Goal: Task Accomplishment & Management: Complete application form

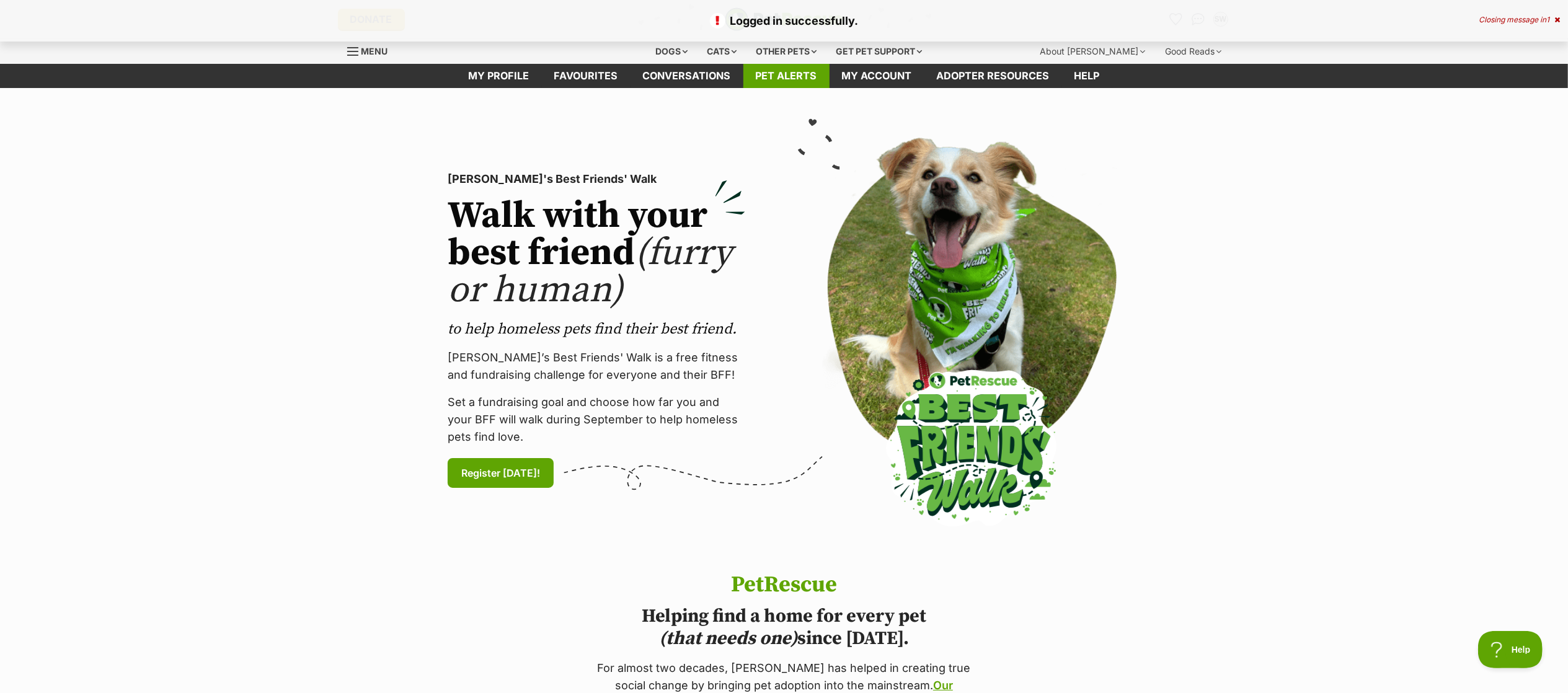
click at [768, 69] on link "Pet alerts" at bounding box center [786, 76] width 86 height 24
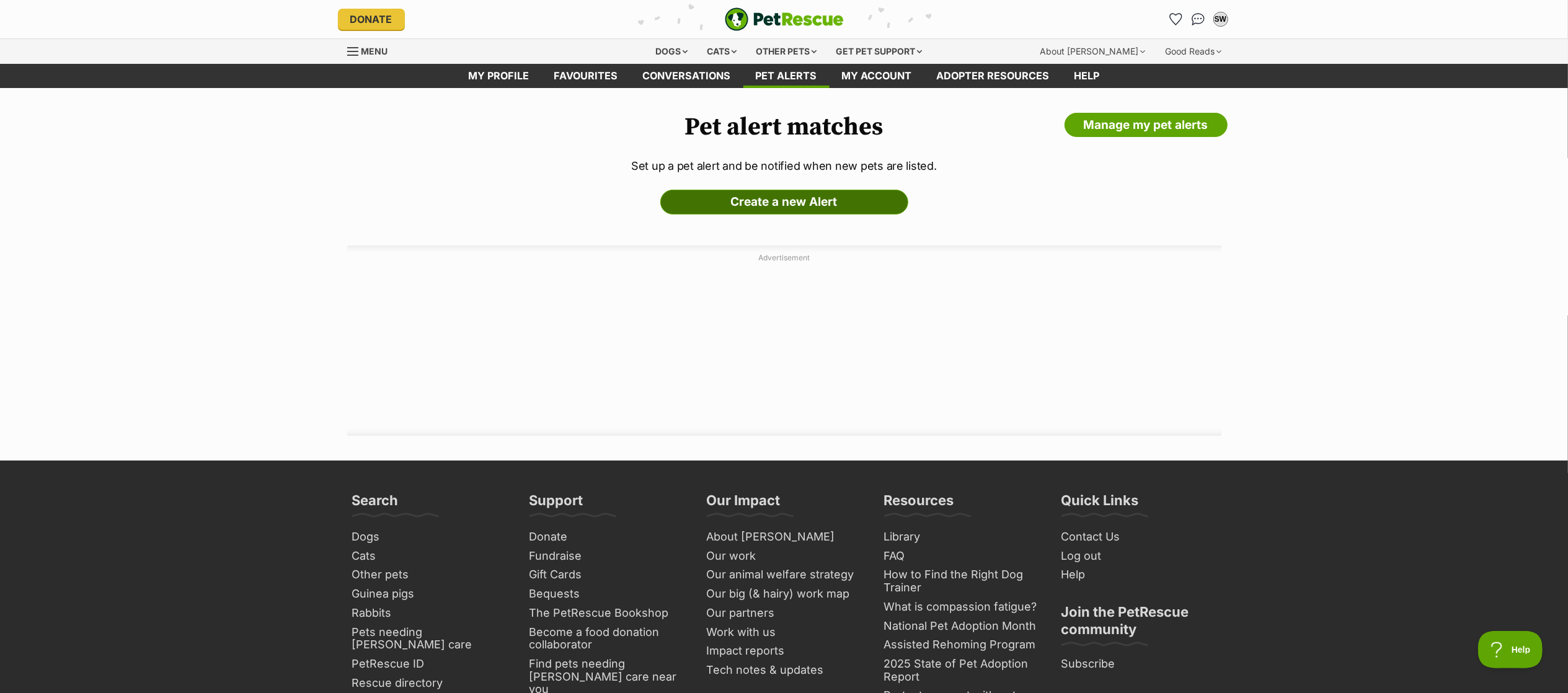
click at [771, 207] on link "Create a new Alert" at bounding box center [784, 202] width 248 height 25
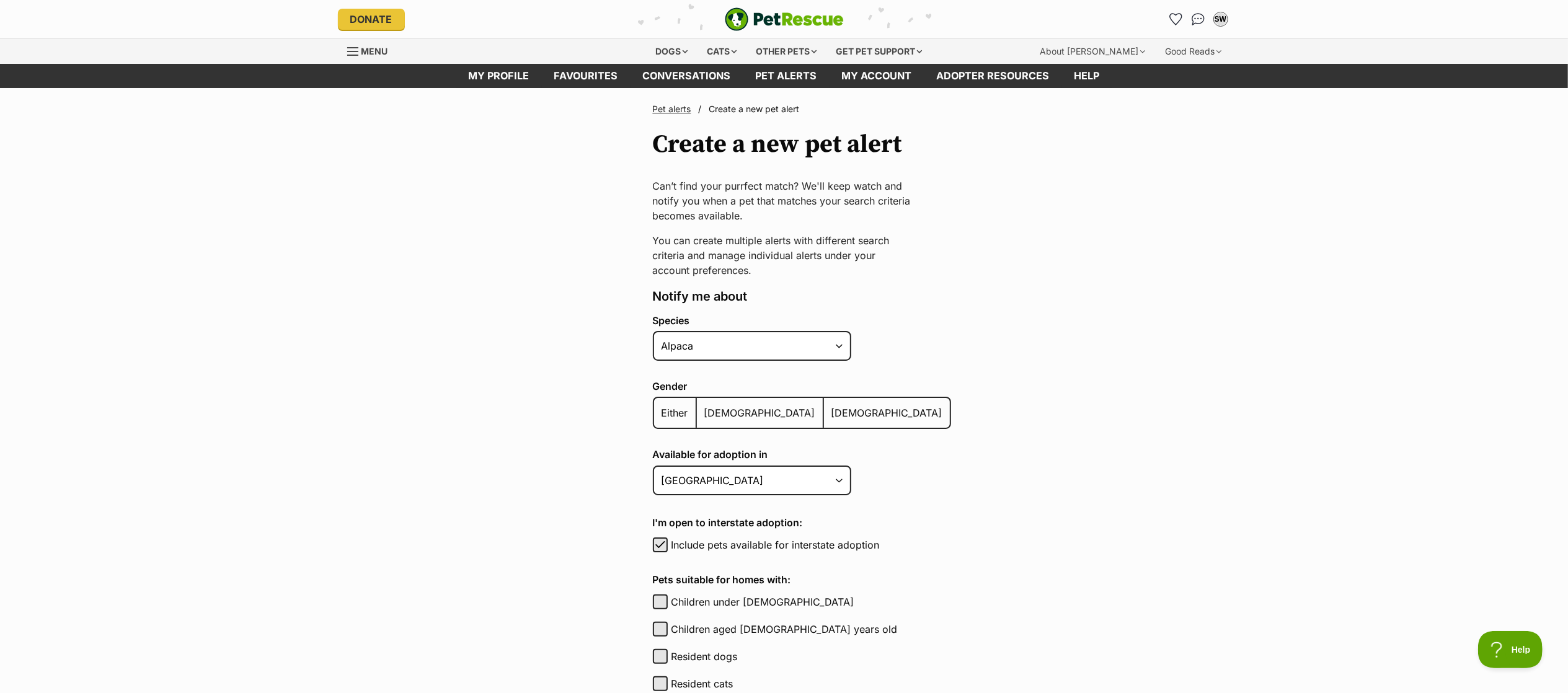
click at [716, 328] on div "Species Alpaca Bird Cat Chicken Cow Dog Donkey Duck Ferret Fish Goat Goose Guin…" at bounding box center [802, 340] width 298 height 51
click at [705, 344] on select "Alpaca Bird Cat Chicken Cow Dog Donkey Duck Ferret Fish Goat Goose Guinea Fowl …" at bounding box center [752, 346] width 198 height 30
select select "1"
click at [653, 331] on select "Alpaca Bird Cat Chicken Cow Dog Donkey Duck Ferret Fish Goat Goose Guinea Fowl …" at bounding box center [752, 346] width 198 height 30
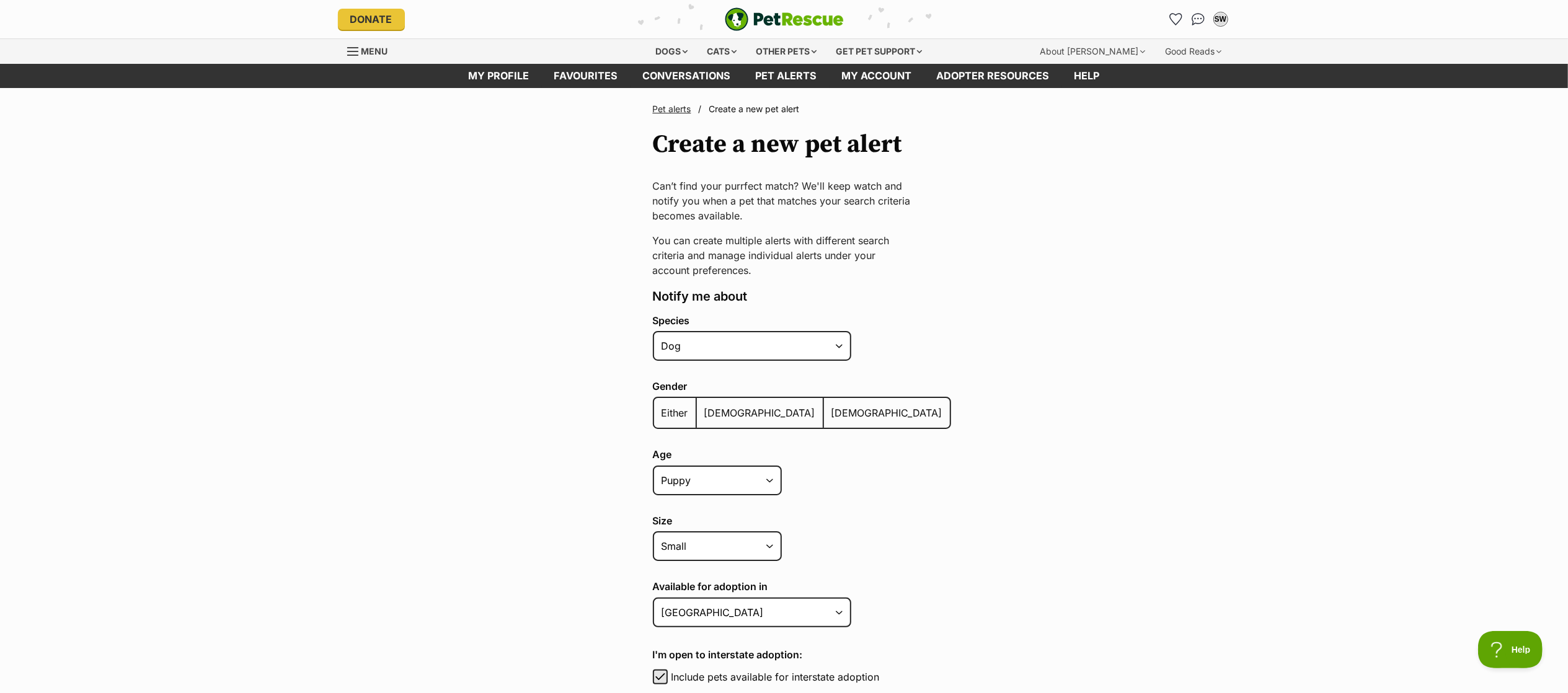
click at [682, 416] on span "Either" at bounding box center [674, 413] width 27 height 12
click at [661, 405] on input "Either" at bounding box center [661, 405] width 0 height 1
click at [685, 473] on select "Puppy Adult Senior All ages" at bounding box center [717, 480] width 129 height 30
select select
click at [653, 466] on select "Puppy Adult Senior All ages" at bounding box center [717, 480] width 129 height 30
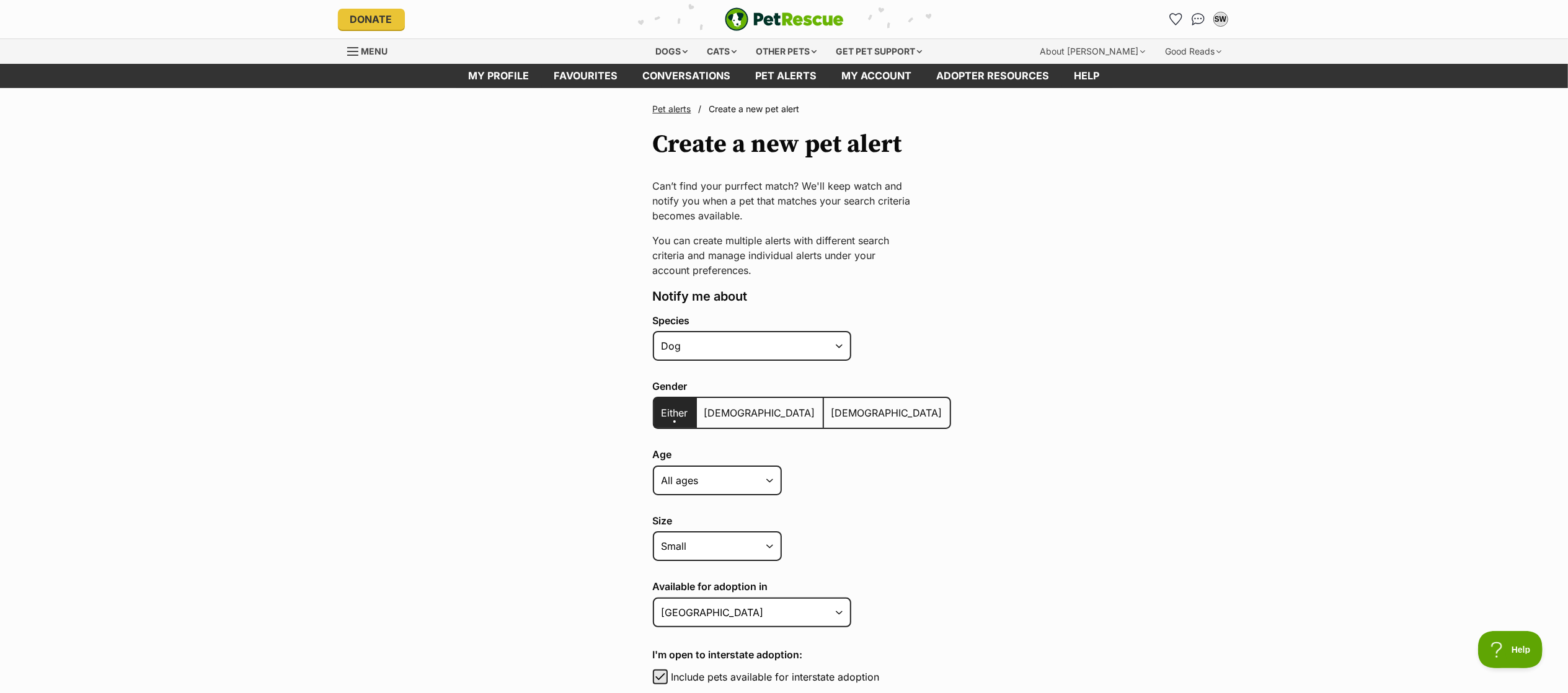
click at [704, 558] on div "Size Small Medium Large All sizes" at bounding box center [802, 540] width 298 height 51
click at [710, 547] on select "Small Medium Large All sizes" at bounding box center [717, 546] width 129 height 30
select select
click at [653, 531] on select "Small Medium Large All sizes" at bounding box center [717, 546] width 129 height 30
click at [730, 609] on select "Australian Capital Territory New South Wales Northern Territory Queensland Sout…" at bounding box center [752, 613] width 198 height 30
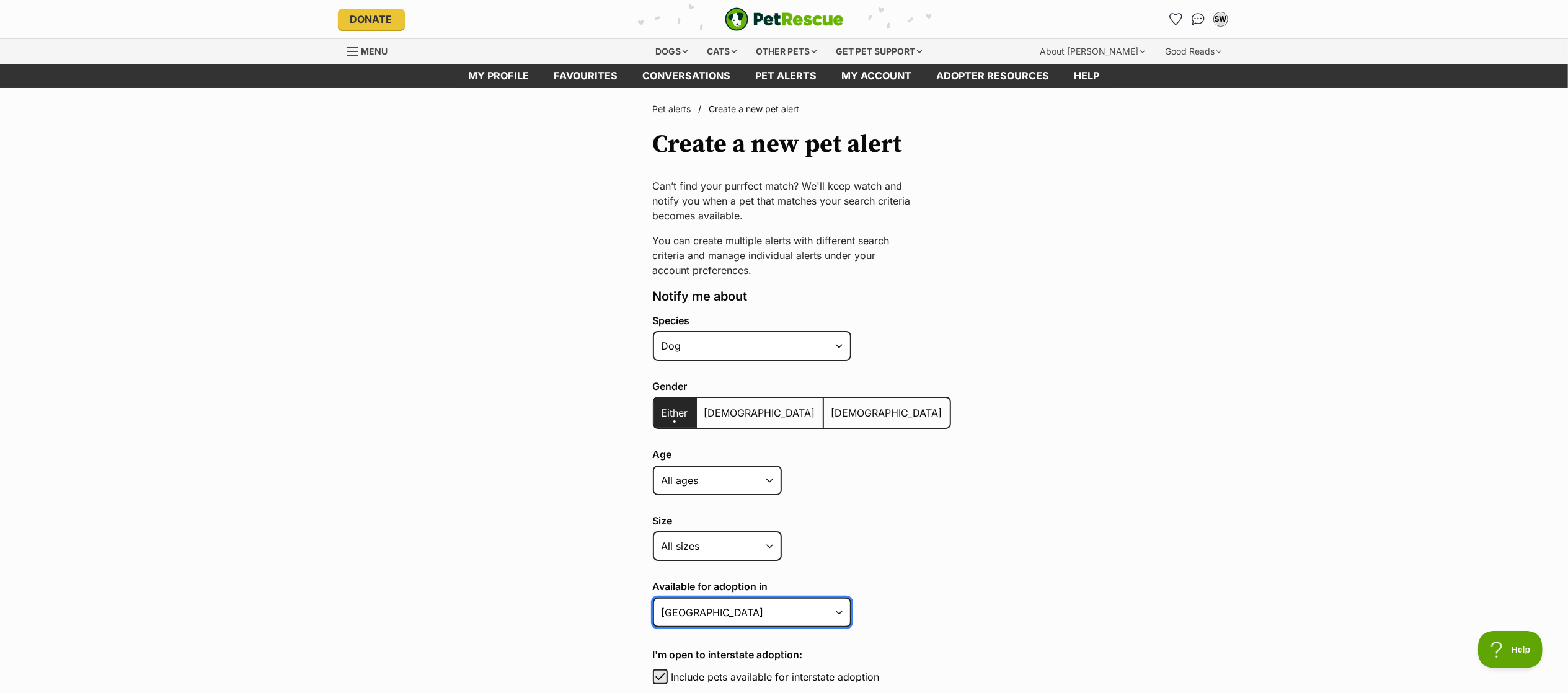
select select "2"
click at [653, 598] on select "Australian Capital Territory New South Wales Northern Territory Queensland Sout…" at bounding box center [752, 613] width 198 height 30
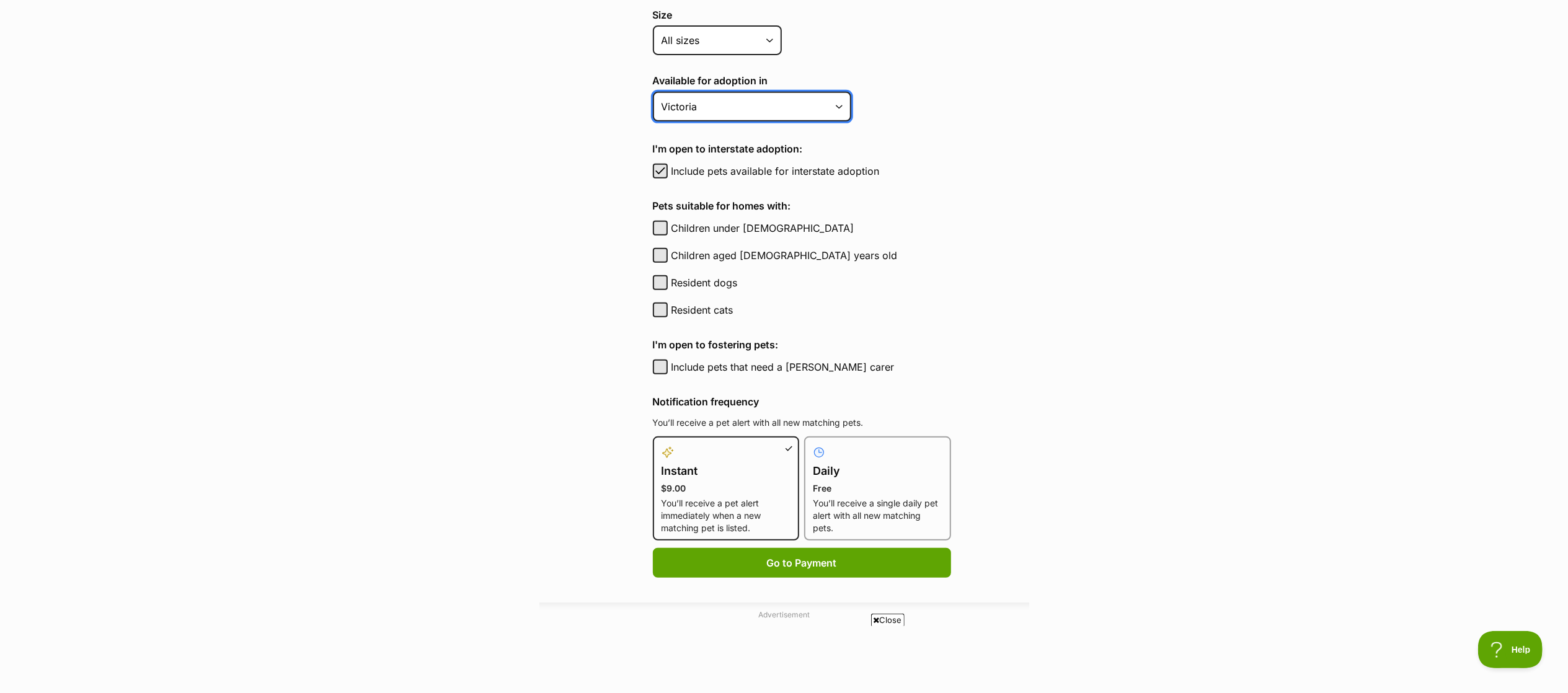
scroll to position [507, 0]
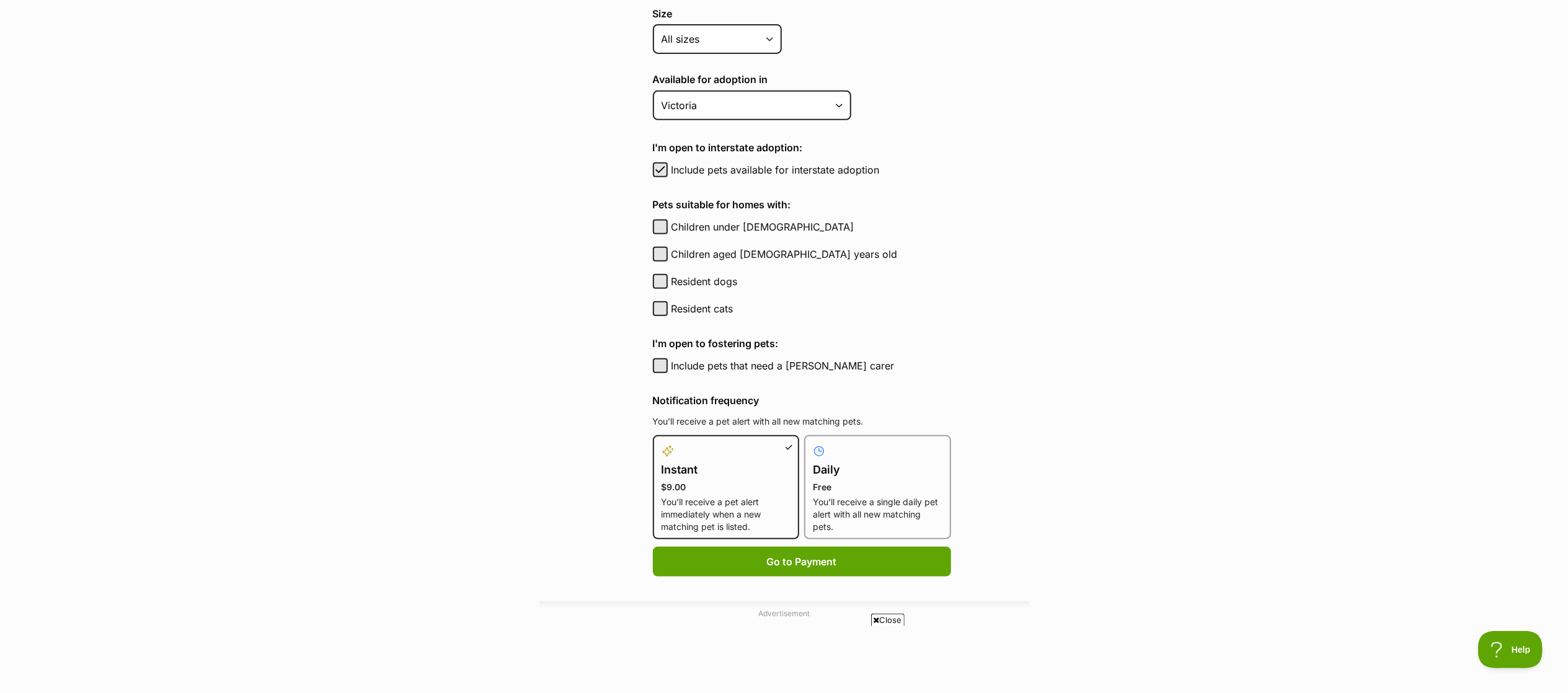
click at [873, 481] on p "Free" at bounding box center [877, 487] width 129 height 12
click at [812, 444] on input "Daily Free You’ll receive a single daily pet alert with all new matching pets." at bounding box center [812, 443] width 1 height 1
radio input "true"
click at [665, 358] on button "Include pets that need a foster carer" at bounding box center [661, 366] width 15 height 15
checkbox input "true"
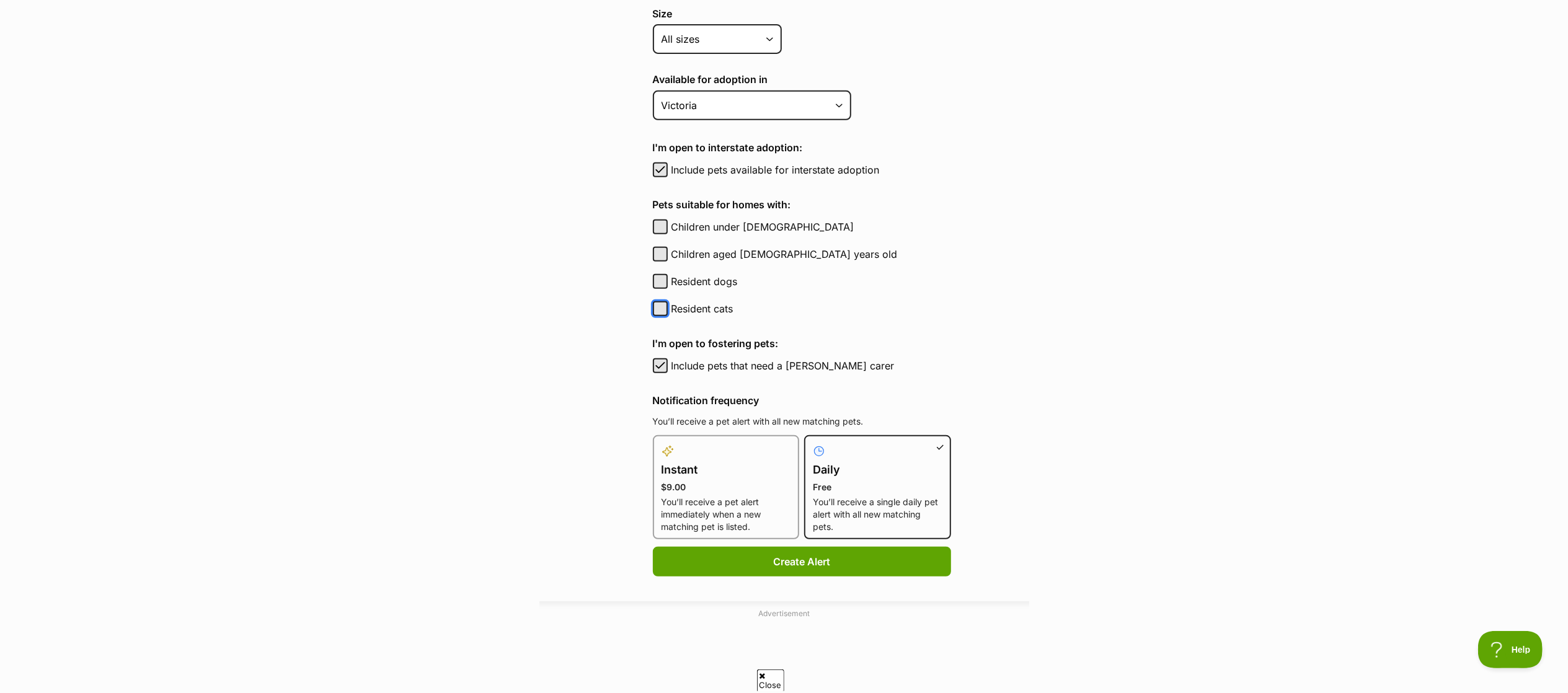
click at [667, 310] on button "Resident cats" at bounding box center [661, 309] width 15 height 15
checkbox input "true"
click at [665, 278] on button "Resident dogs" at bounding box center [661, 281] width 15 height 15
checkbox input "true"
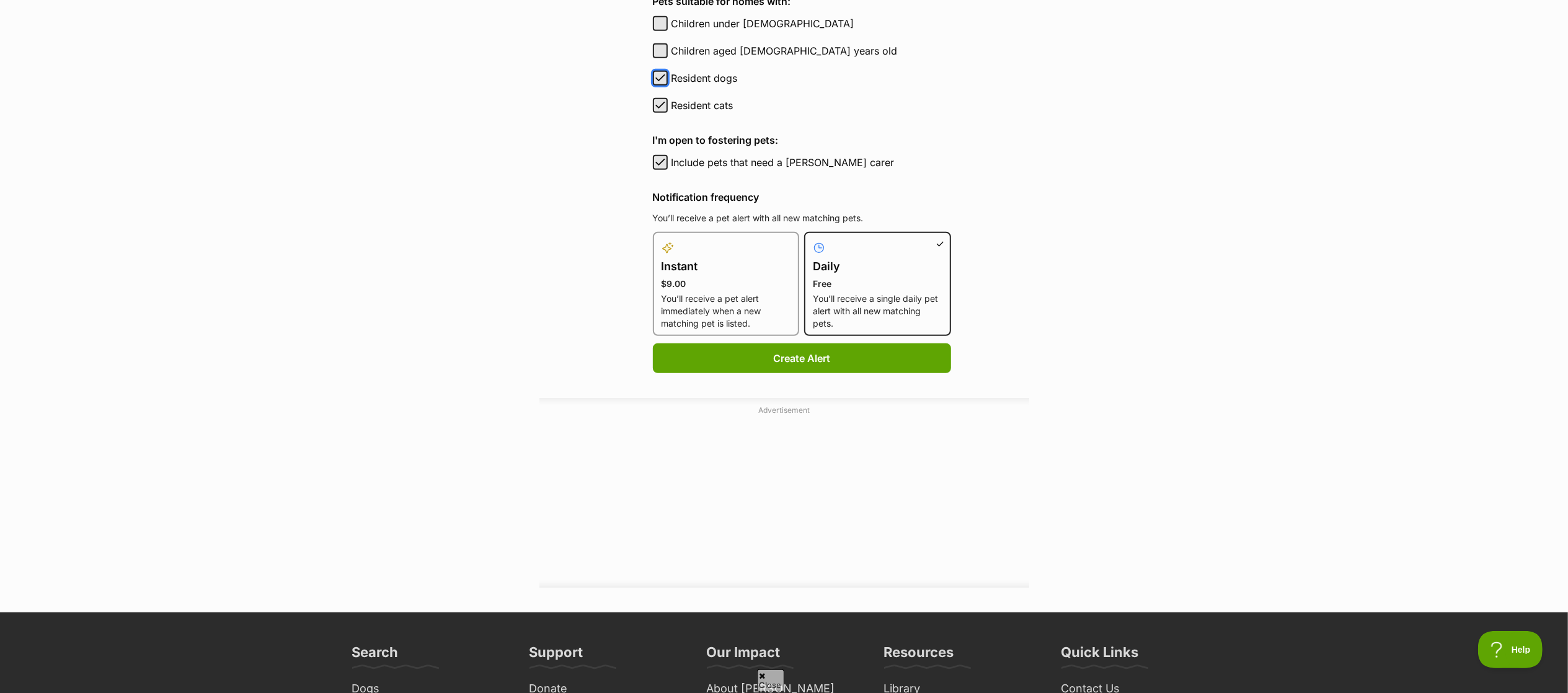
scroll to position [713, 0]
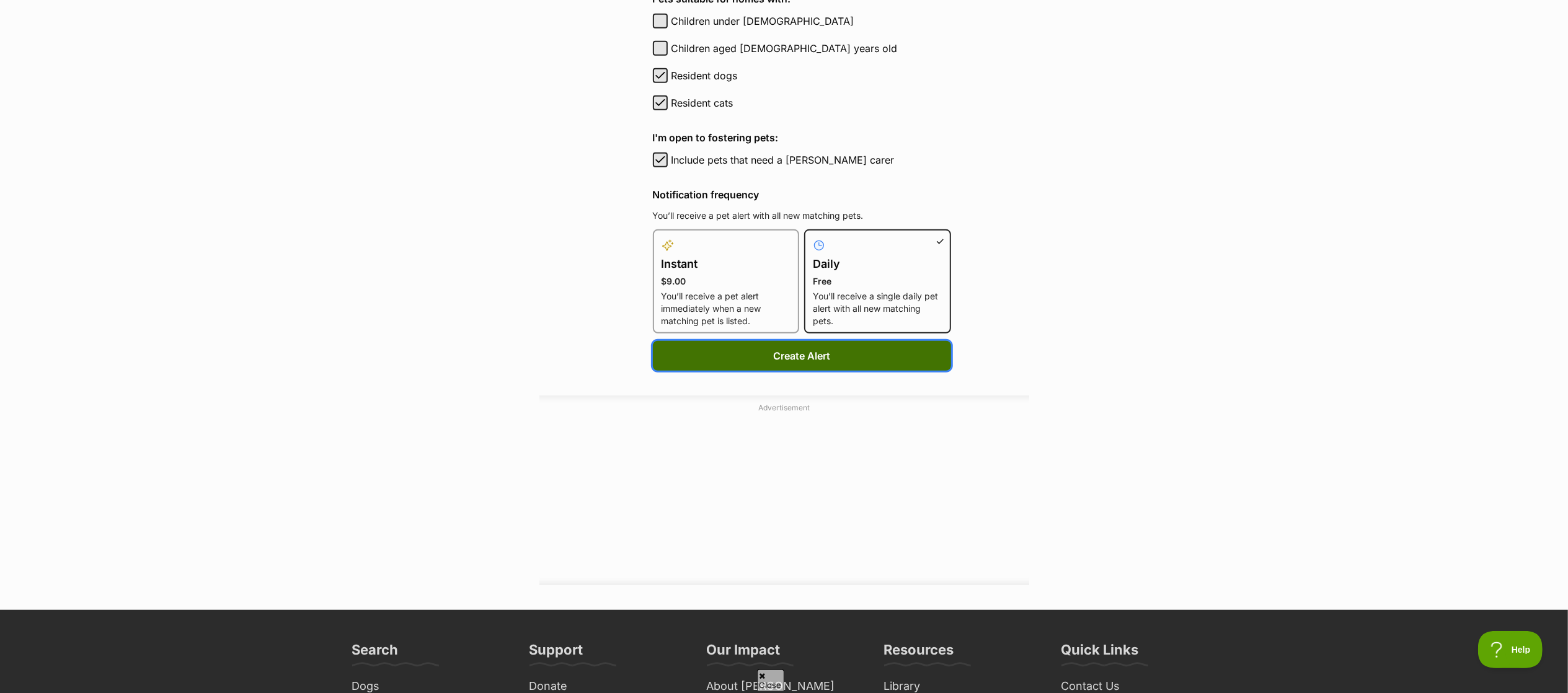
click at [797, 354] on button "Create Alert" at bounding box center [802, 356] width 298 height 30
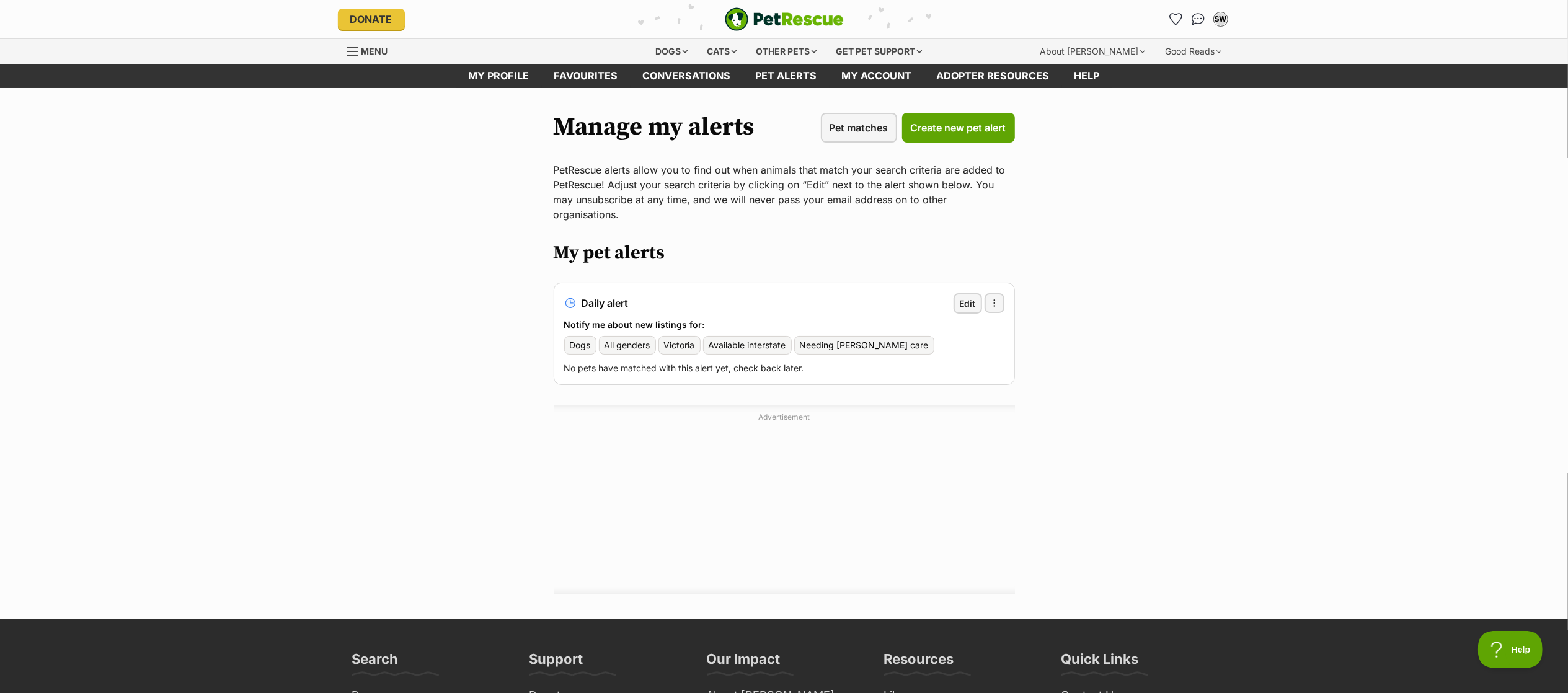
click at [388, 39] on link "Menu" at bounding box center [371, 50] width 50 height 22
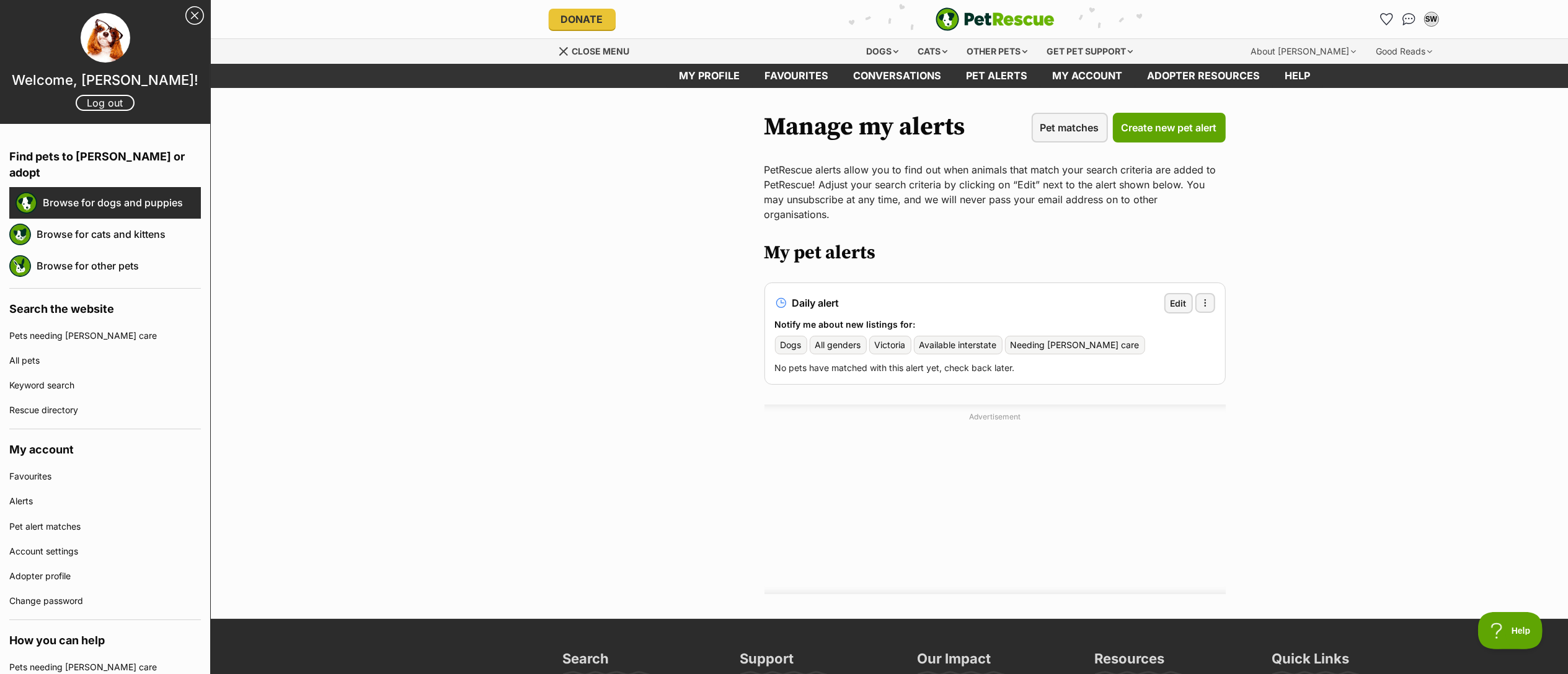
click at [95, 190] on link "Browse for dogs and puppies" at bounding box center [122, 203] width 158 height 26
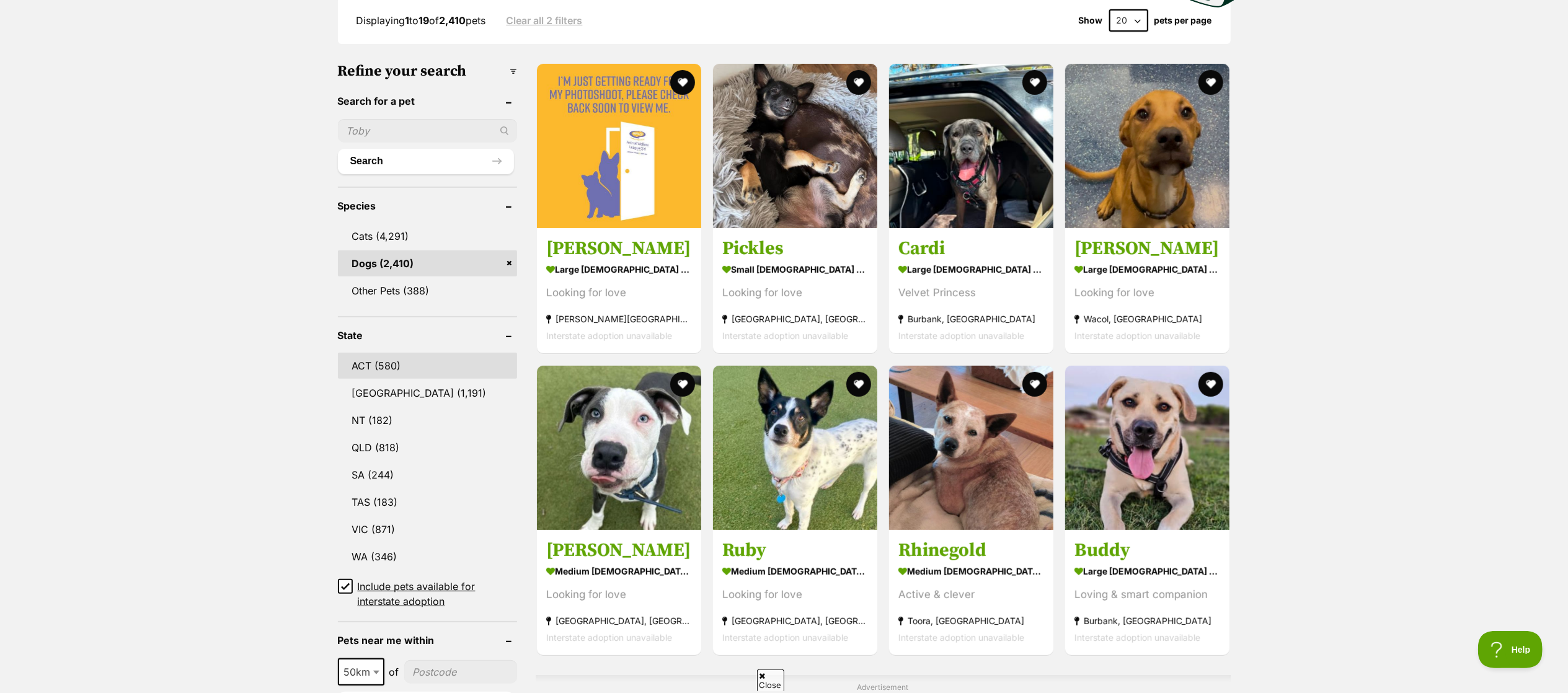
scroll to position [344, 0]
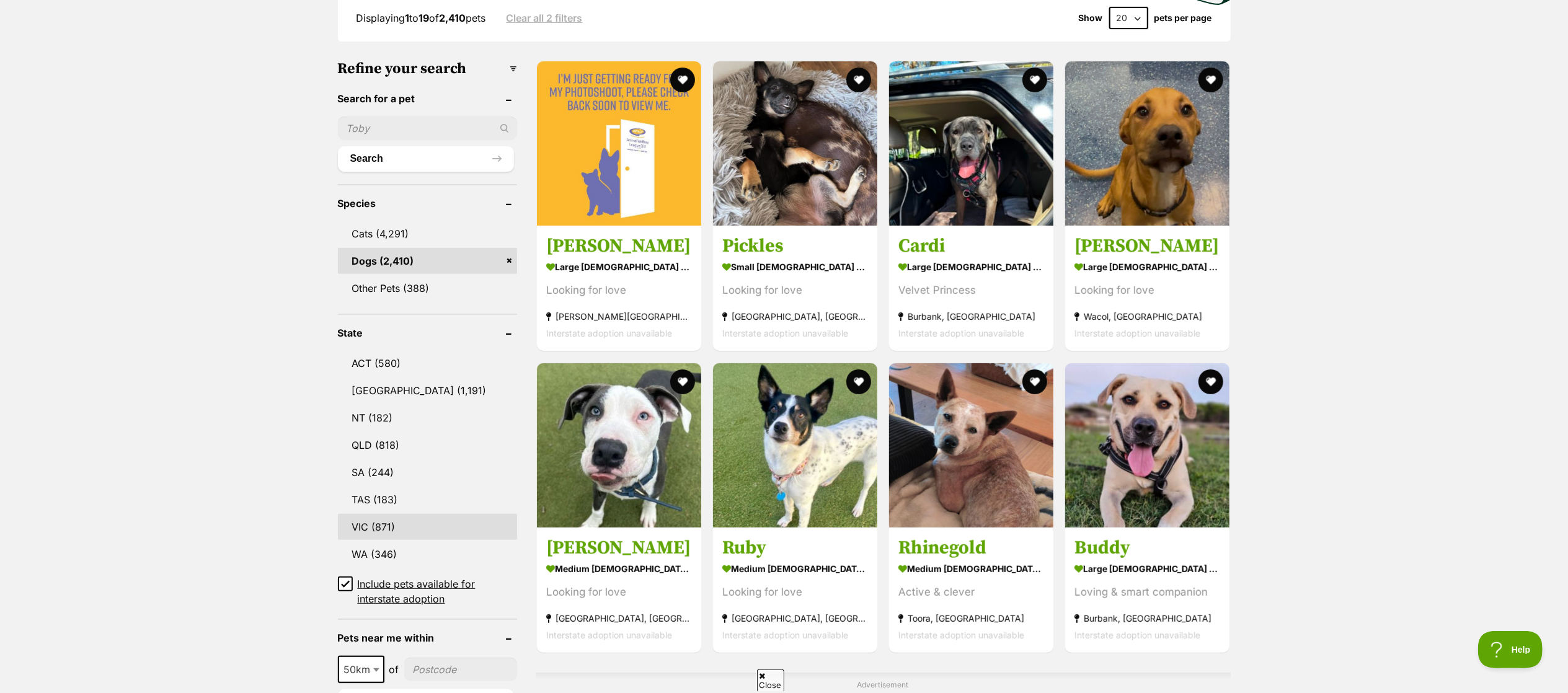
click at [399, 518] on link "VIC (871)" at bounding box center [427, 527] width 180 height 26
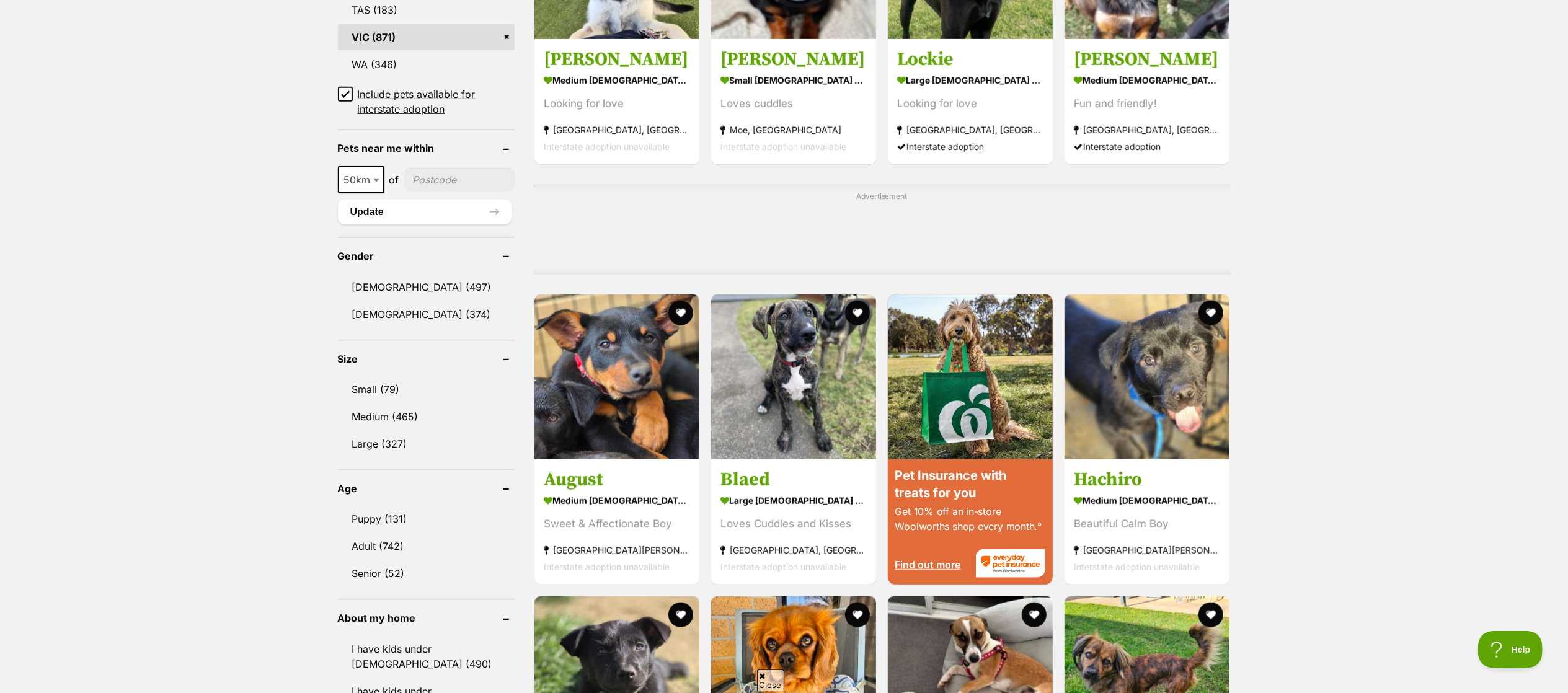
scroll to position [831, 0]
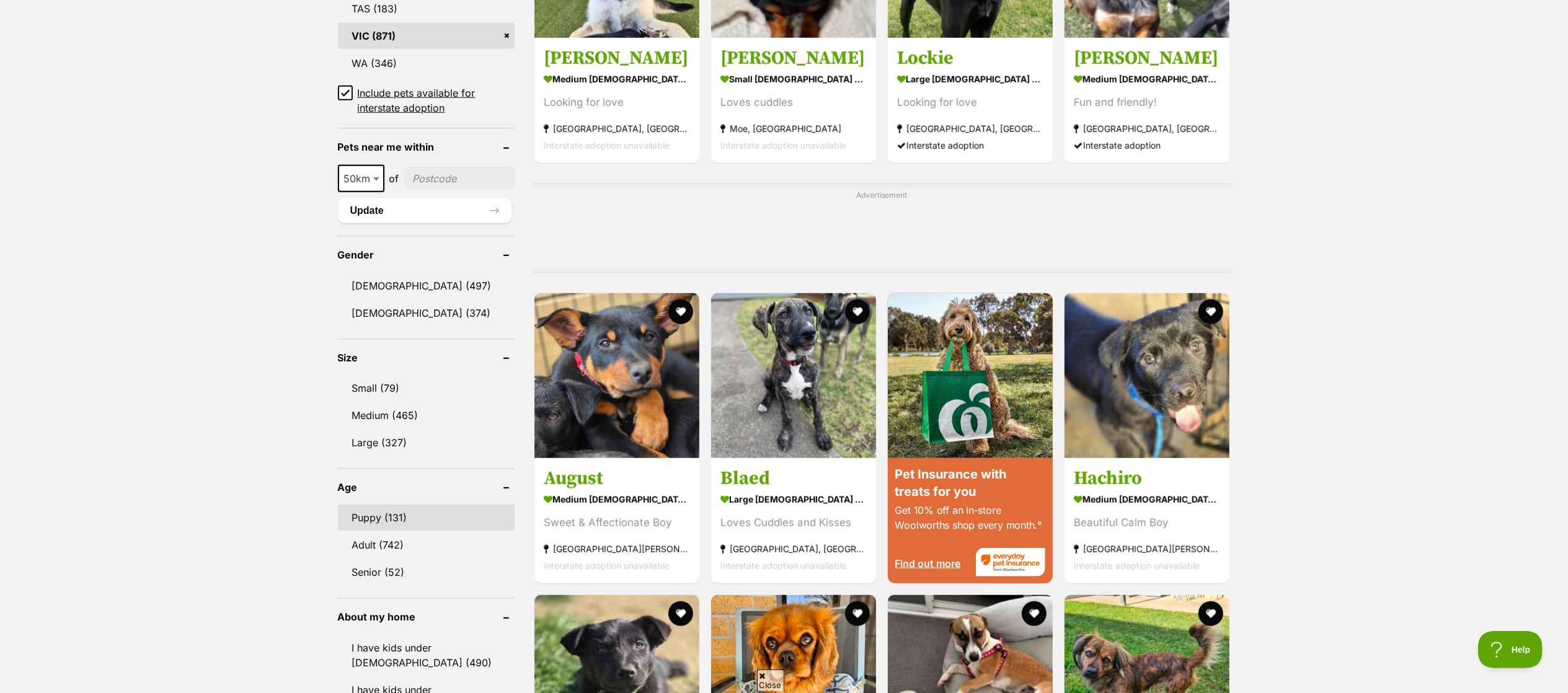
click at [441, 505] on link "Puppy (131)" at bounding box center [426, 518] width 176 height 26
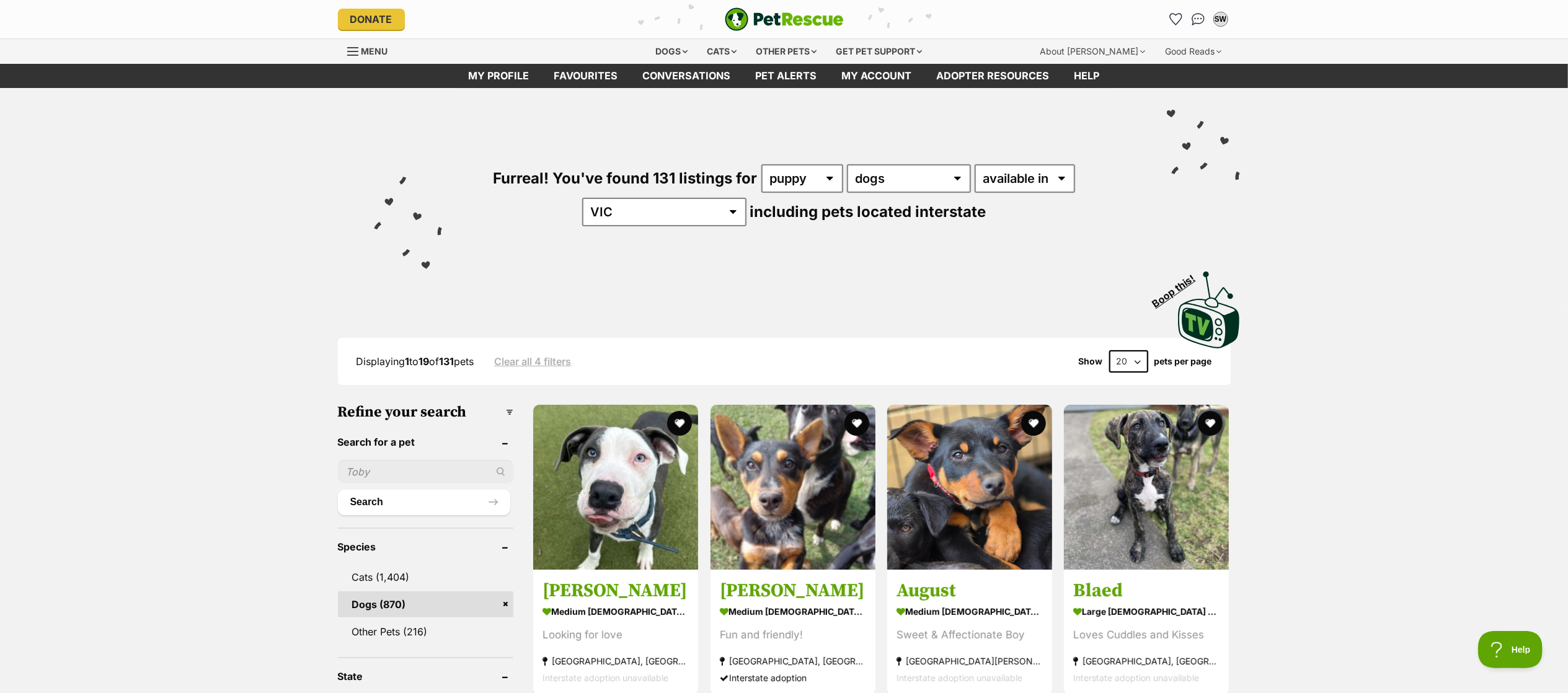
click at [1136, 362] on select "20 40 60" at bounding box center [1128, 361] width 39 height 22
select select "60"
click at [1109, 350] on select "20 40 60" at bounding box center [1128, 361] width 39 height 22
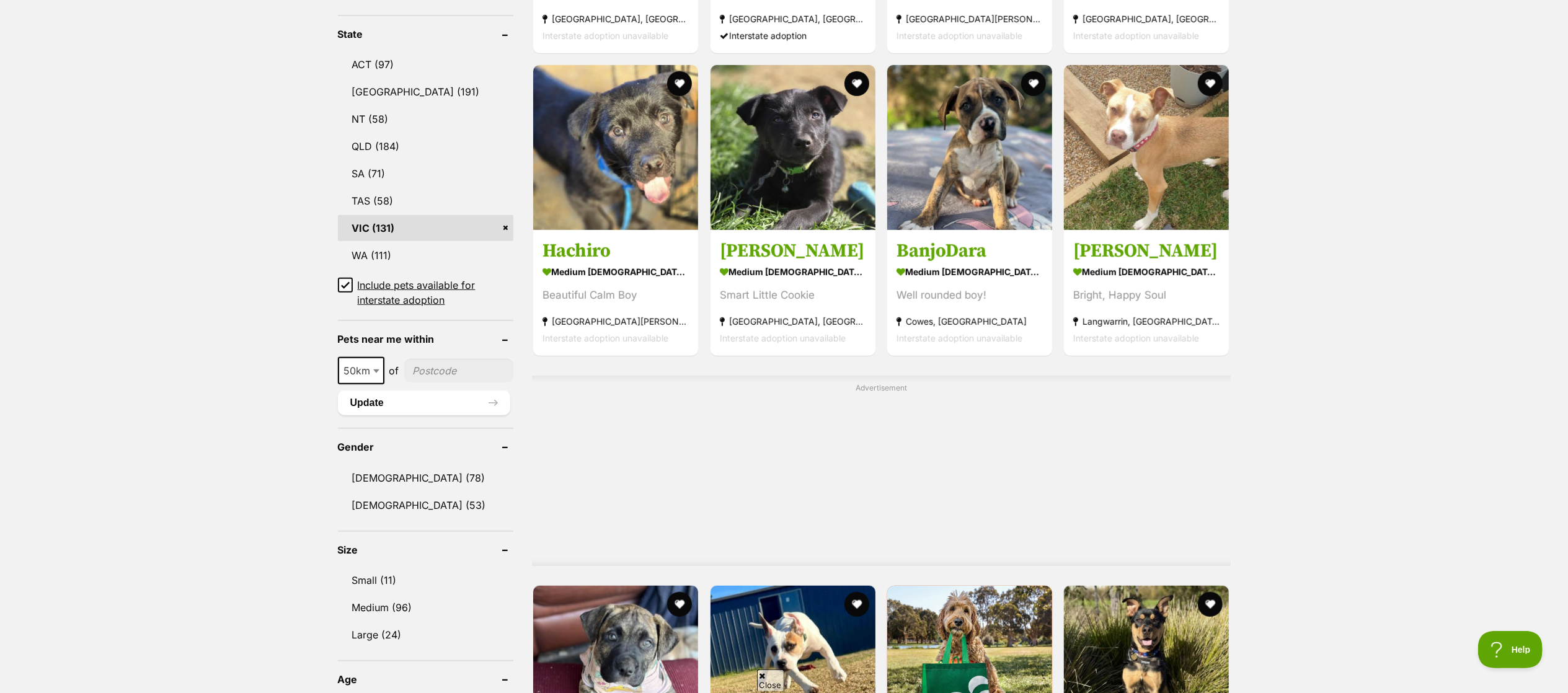
scroll to position [646, 0]
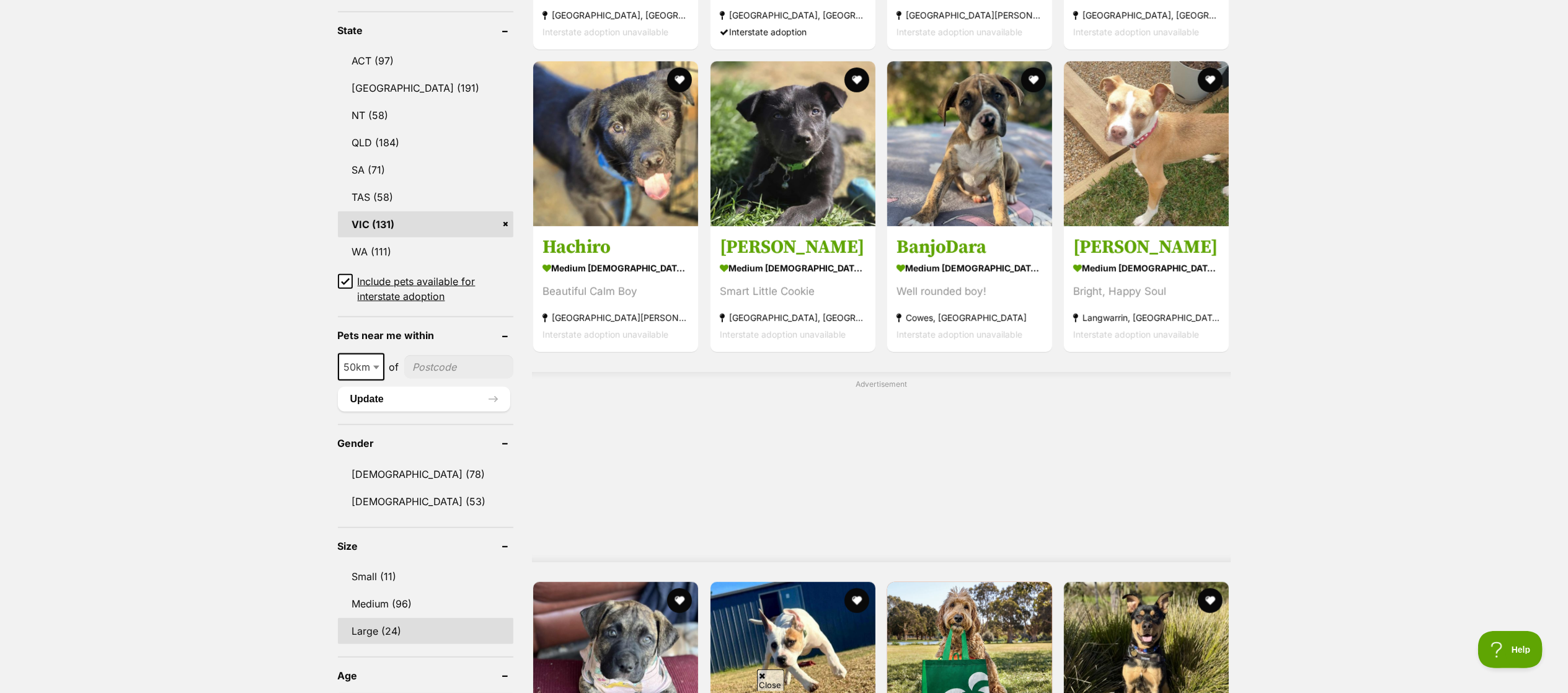
click at [413, 624] on link "Large (24)" at bounding box center [426, 631] width 176 height 26
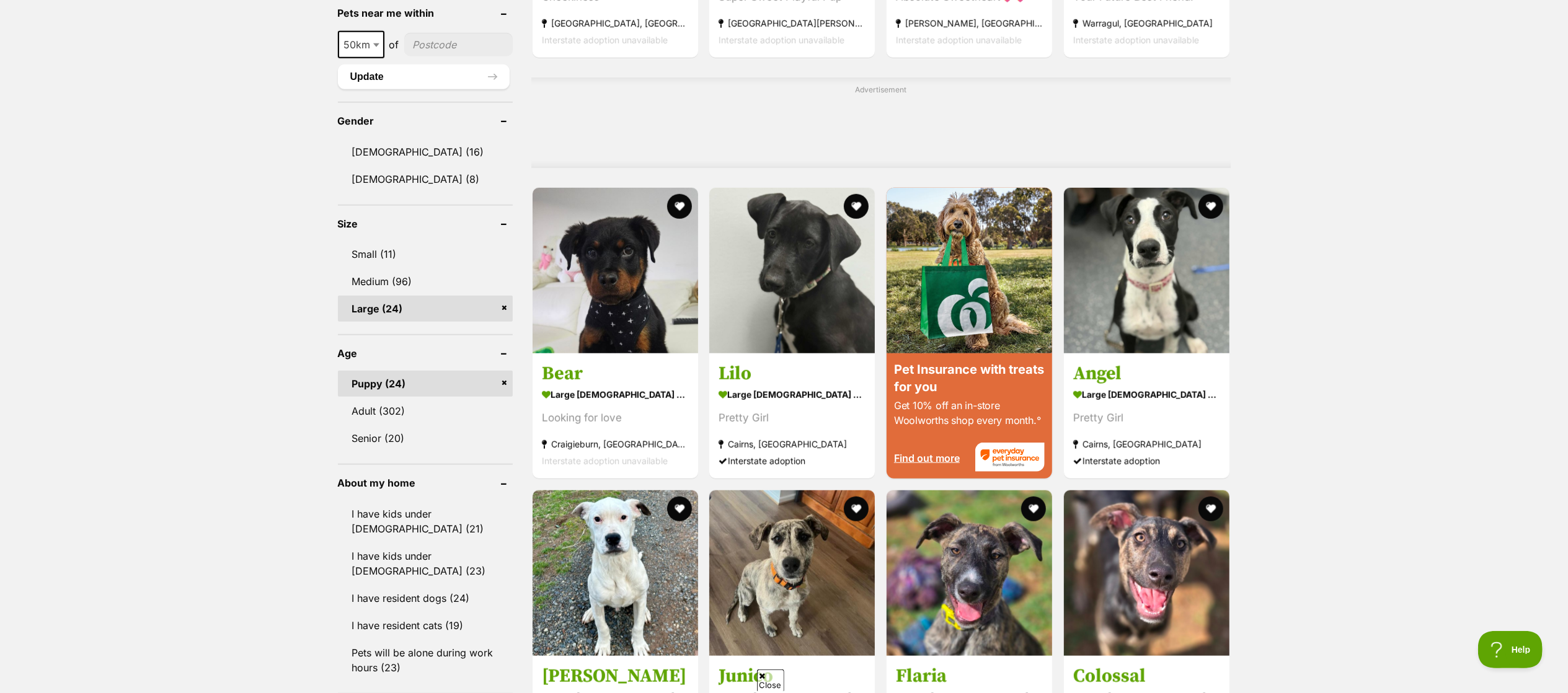
scroll to position [852, 0]
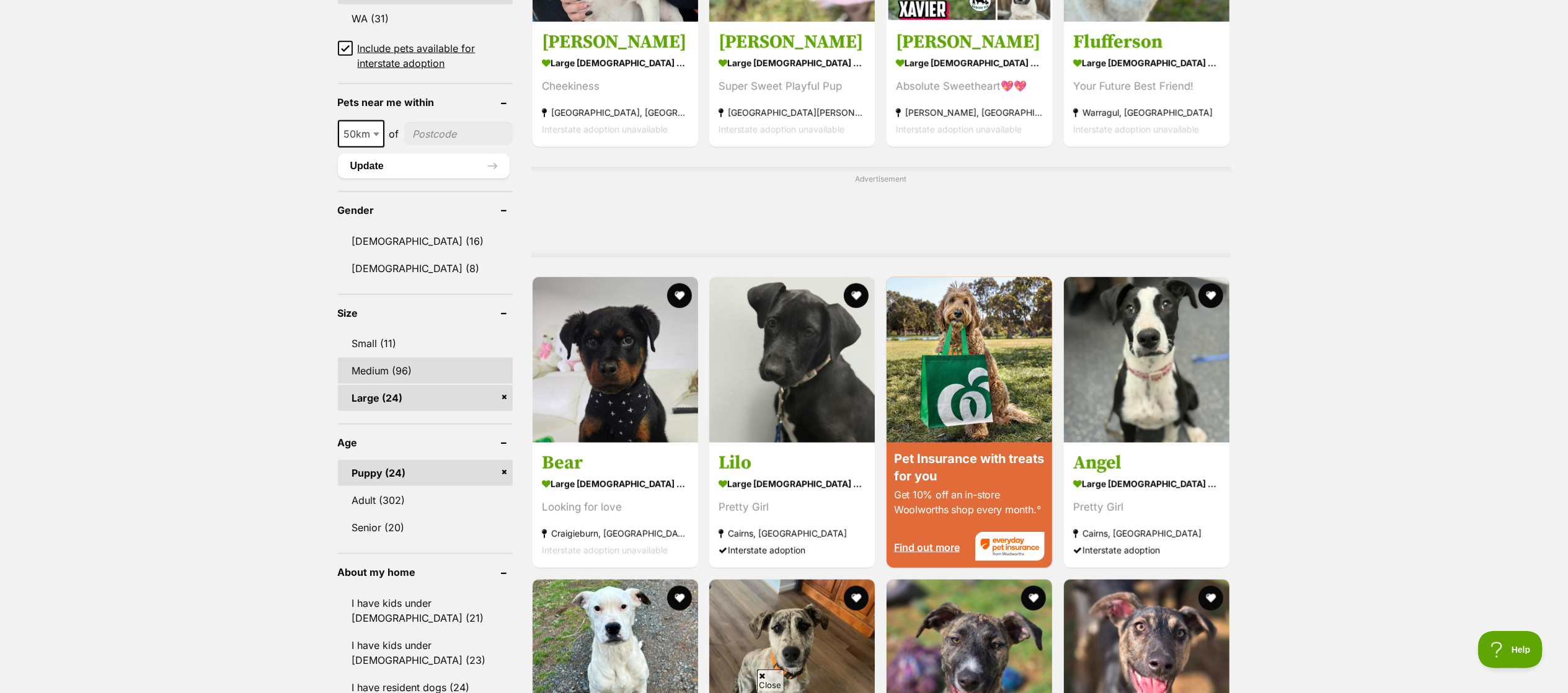
click at [414, 366] on link "Medium (96)" at bounding box center [425, 370] width 175 height 26
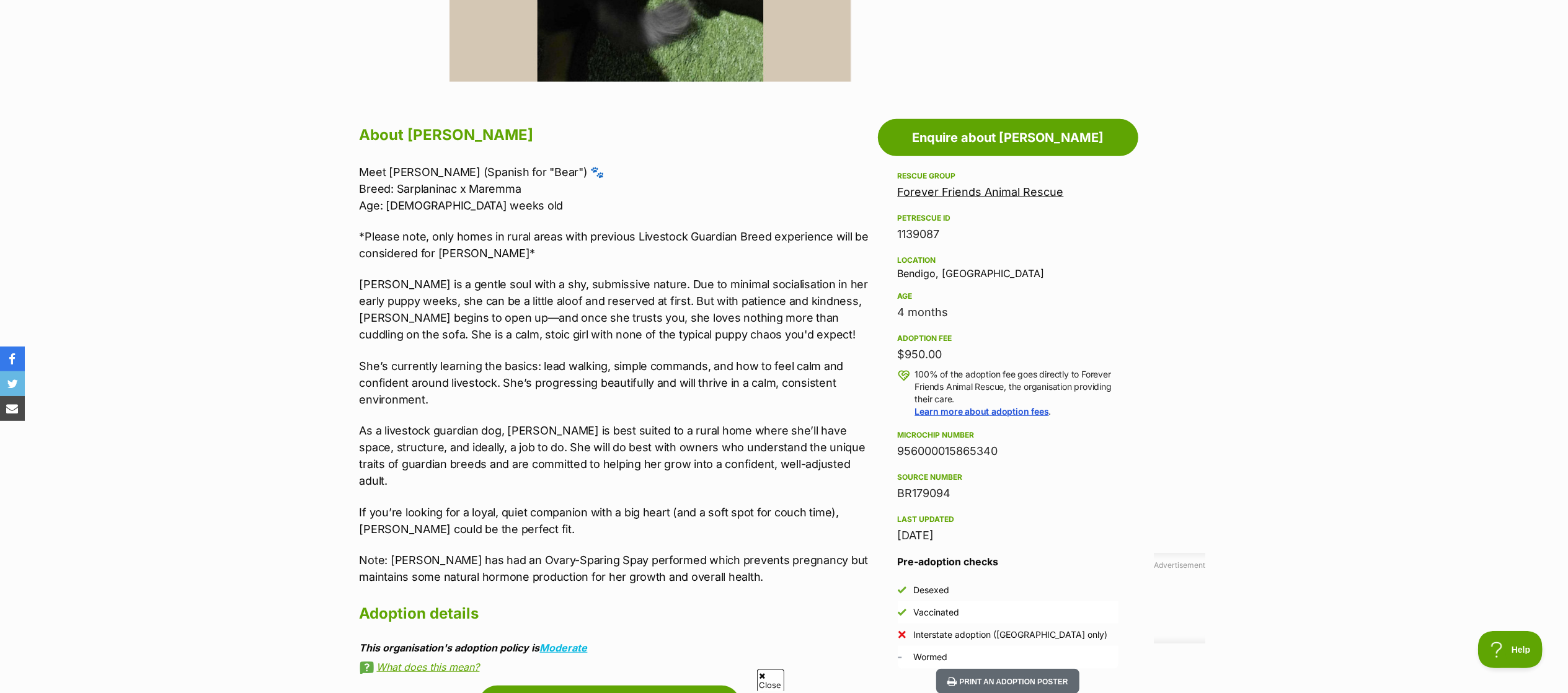
scroll to position [577, 0]
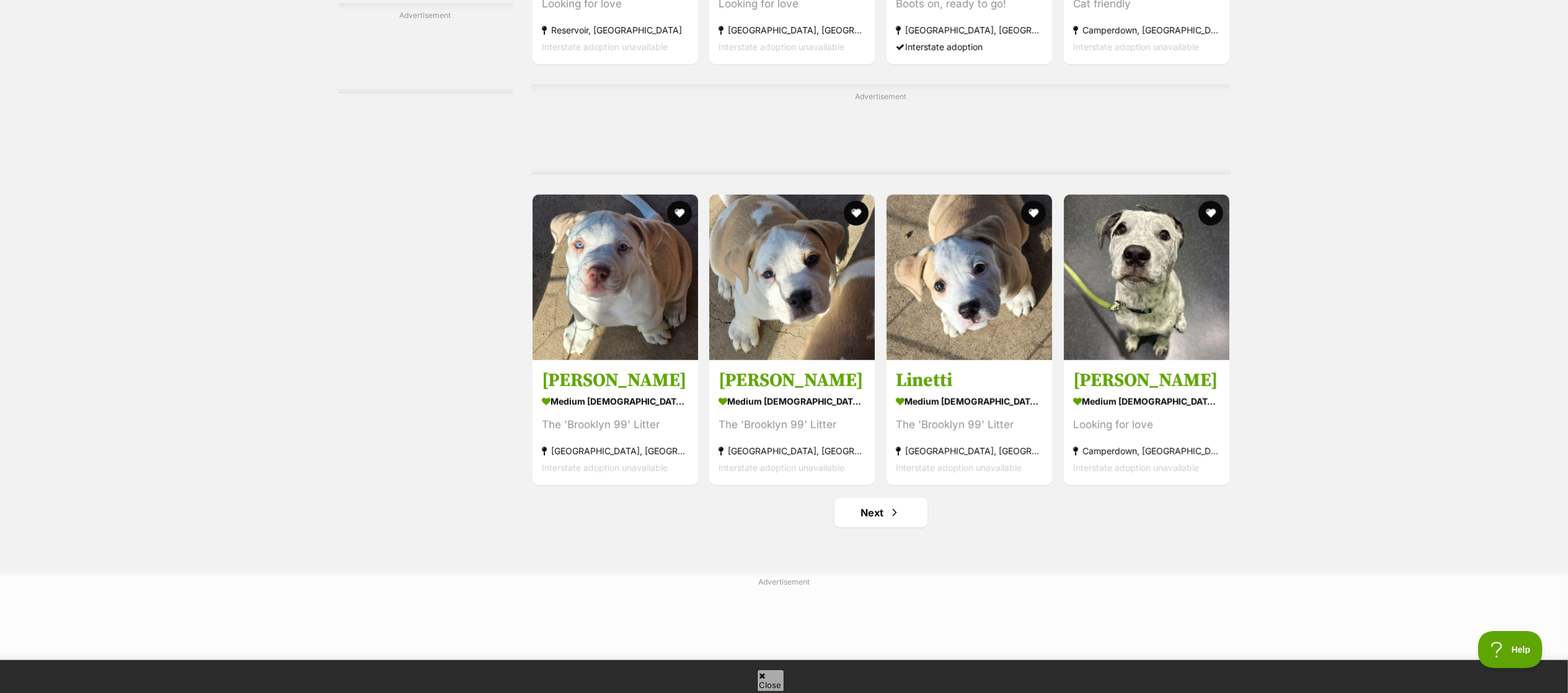
scroll to position [5526, 0]
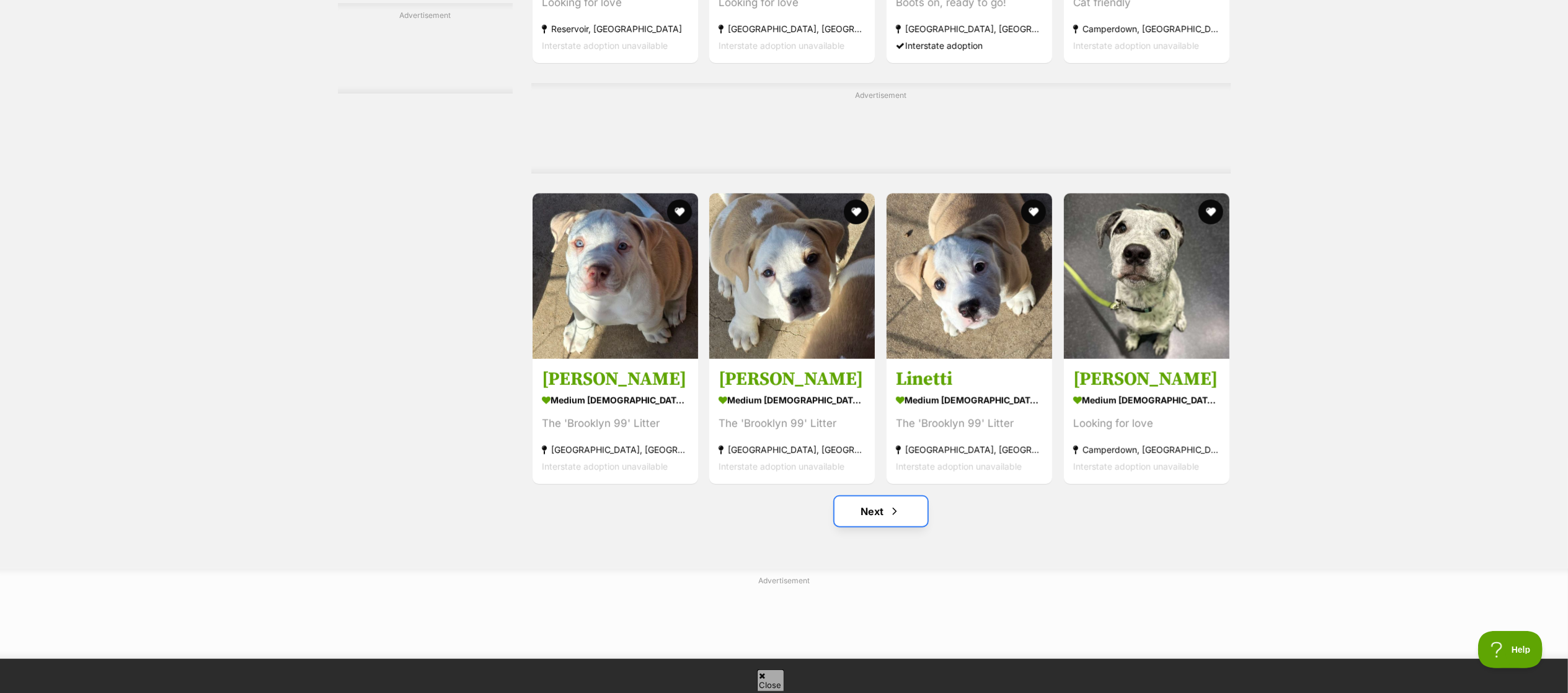
click at [886, 519] on link "Next" at bounding box center [881, 511] width 93 height 30
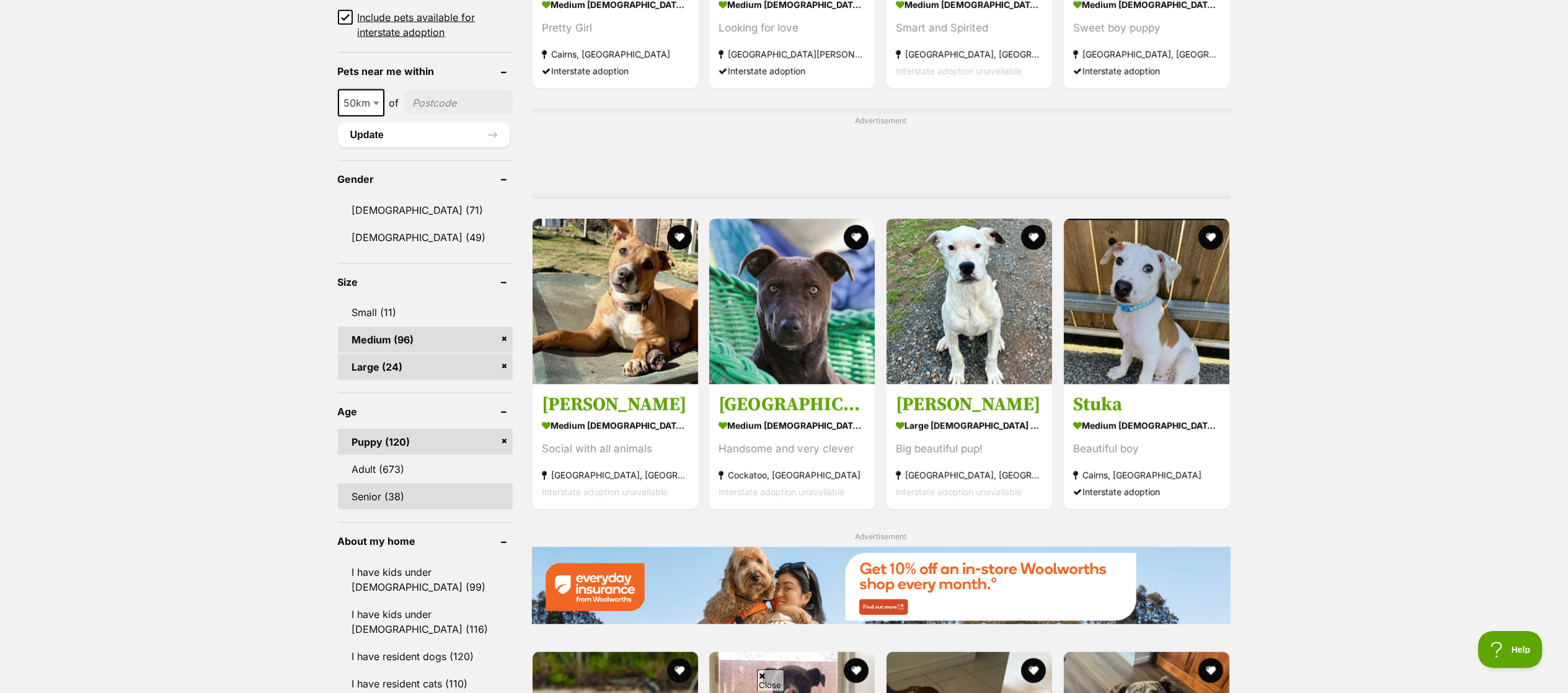
click at [415, 491] on link "Senior (38)" at bounding box center [425, 496] width 175 height 26
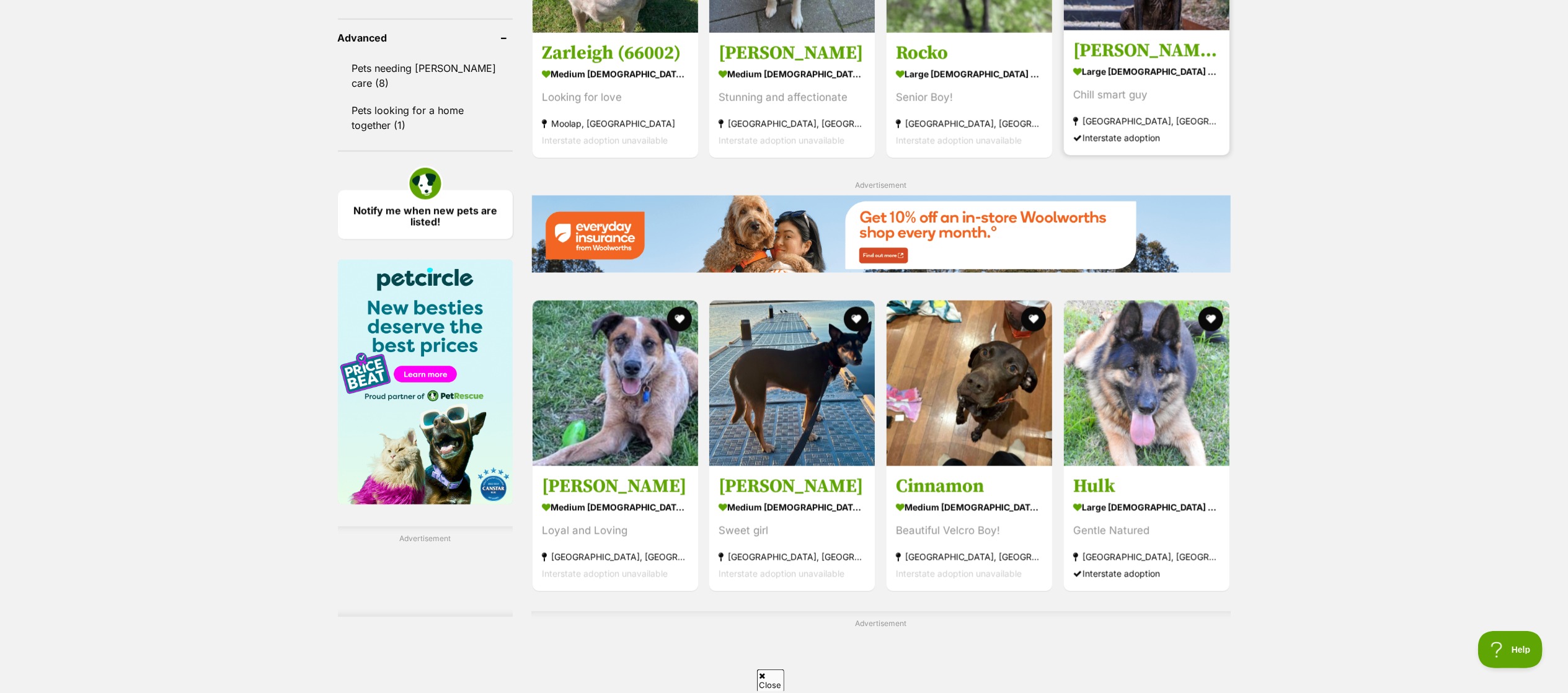
scroll to position [1649, 0]
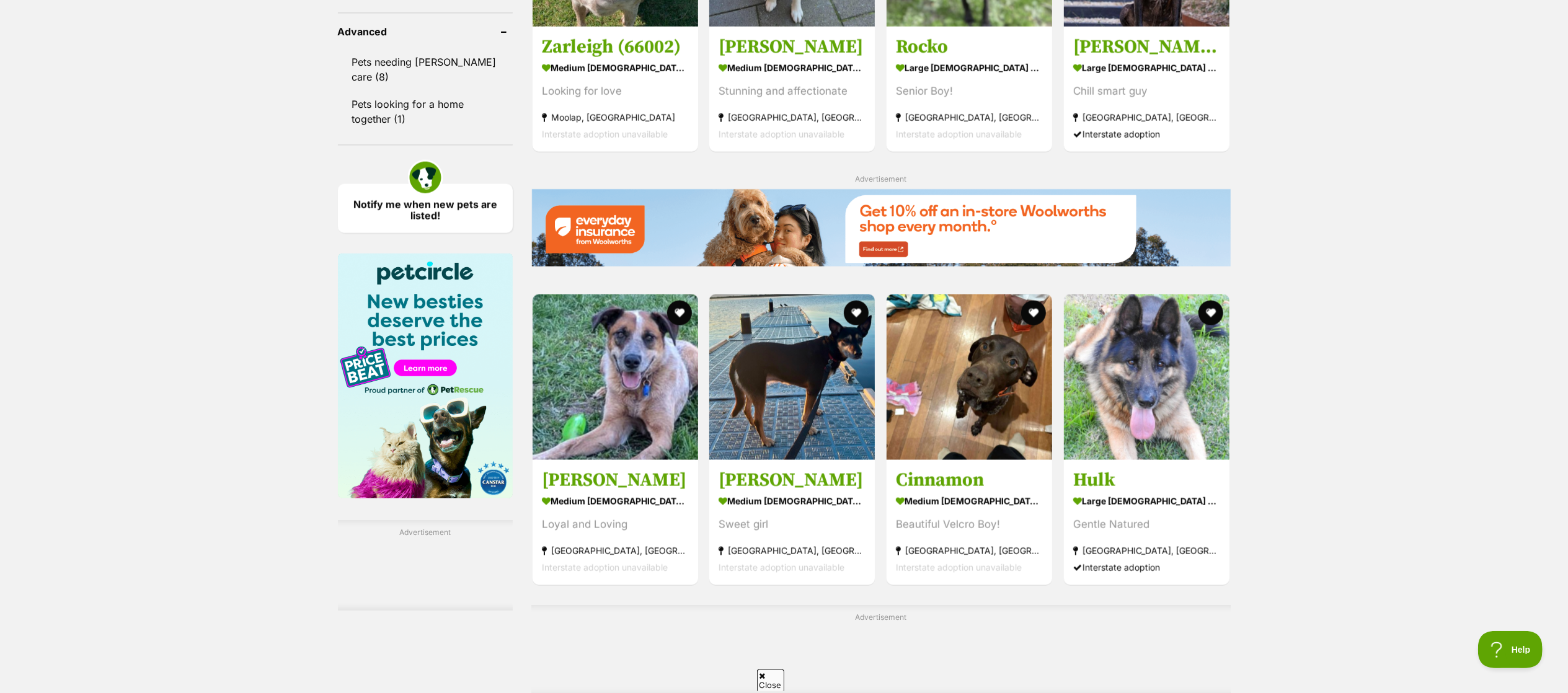
drag, startPoint x: 1412, startPoint y: 200, endPoint x: 1436, endPoint y: 245, distance: 51.0
click at [1436, 245] on div "Displaying all 38 pets Clear all 6 filters Show 20 40 60 pets per page Visit Pe…" at bounding box center [784, 630] width 1568 height 3946
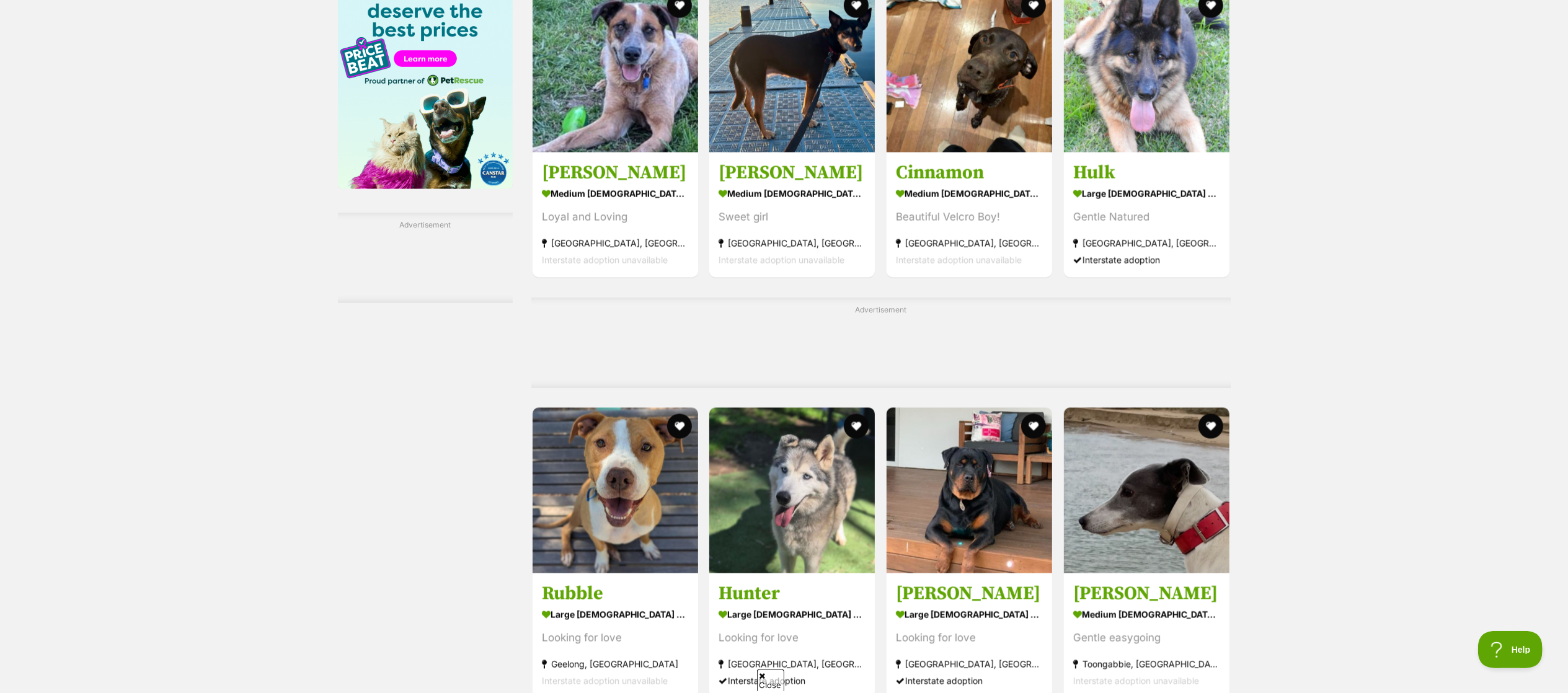
scroll to position [0, 0]
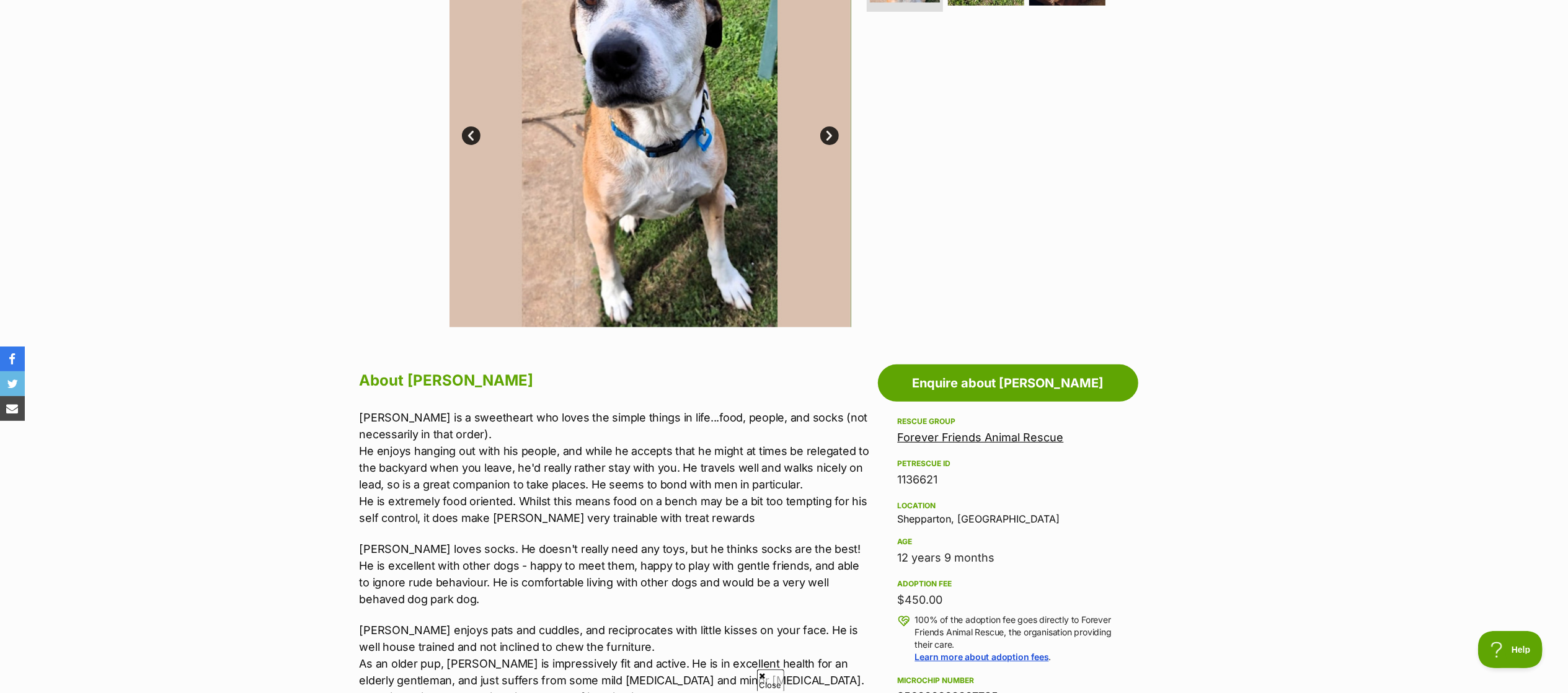
scroll to position [334, 0]
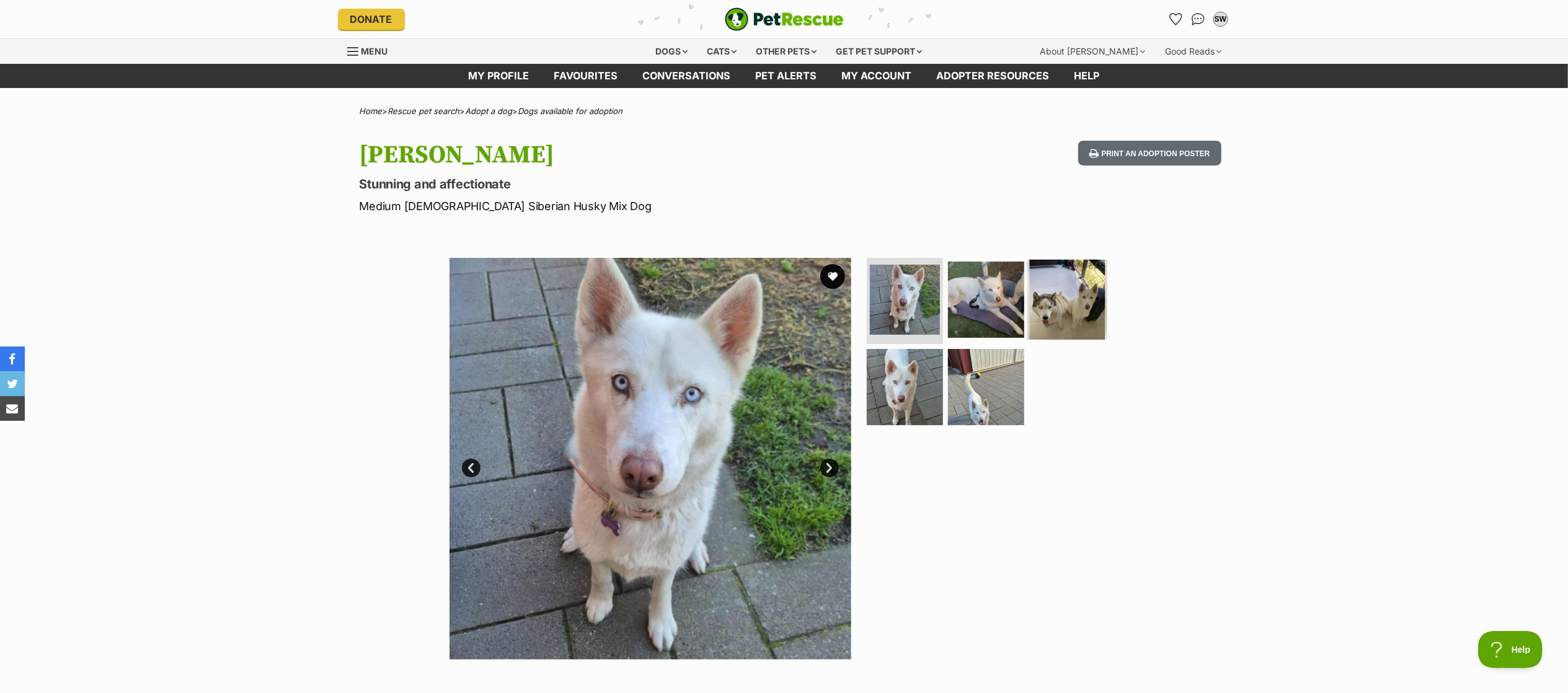
click at [1068, 294] on img at bounding box center [1067, 299] width 80 height 80
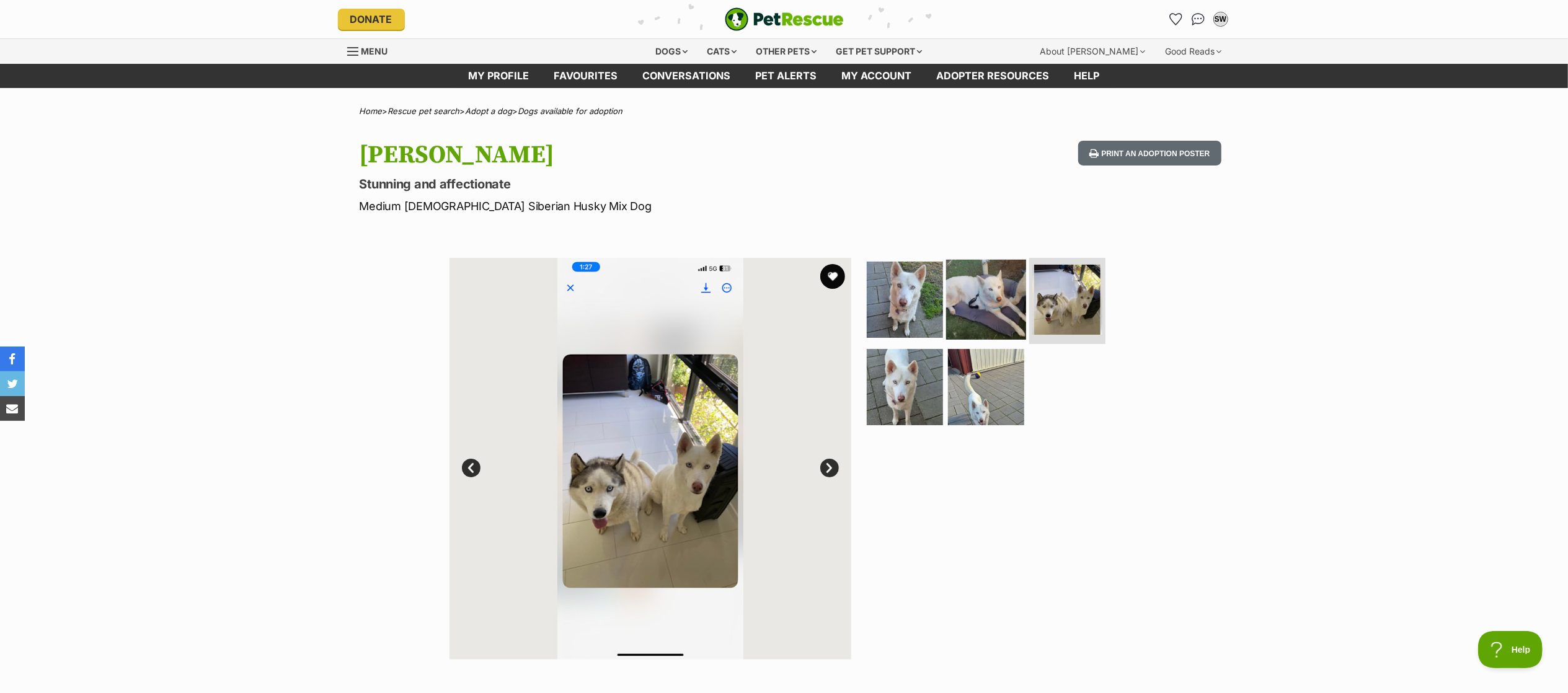
click at [1011, 308] on img at bounding box center [986, 299] width 80 height 80
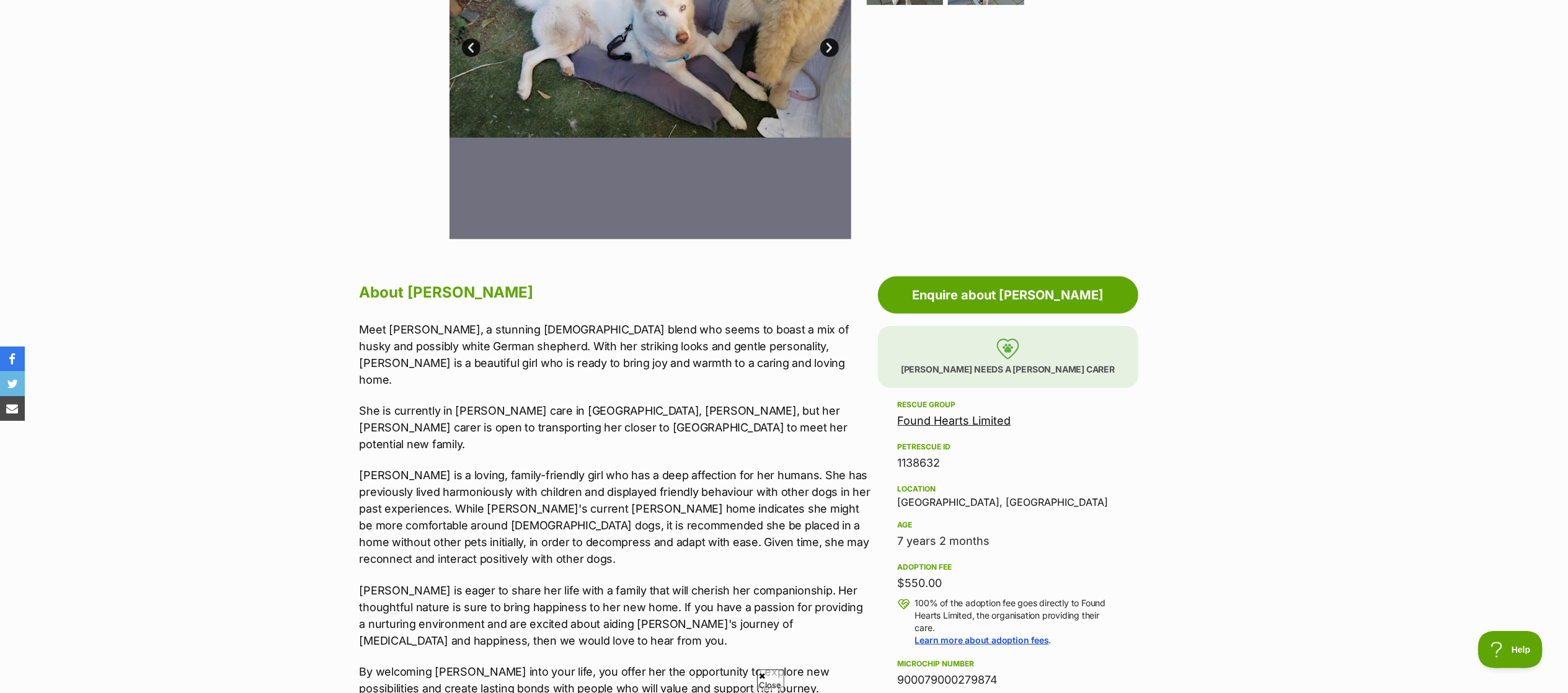
scroll to position [422, 0]
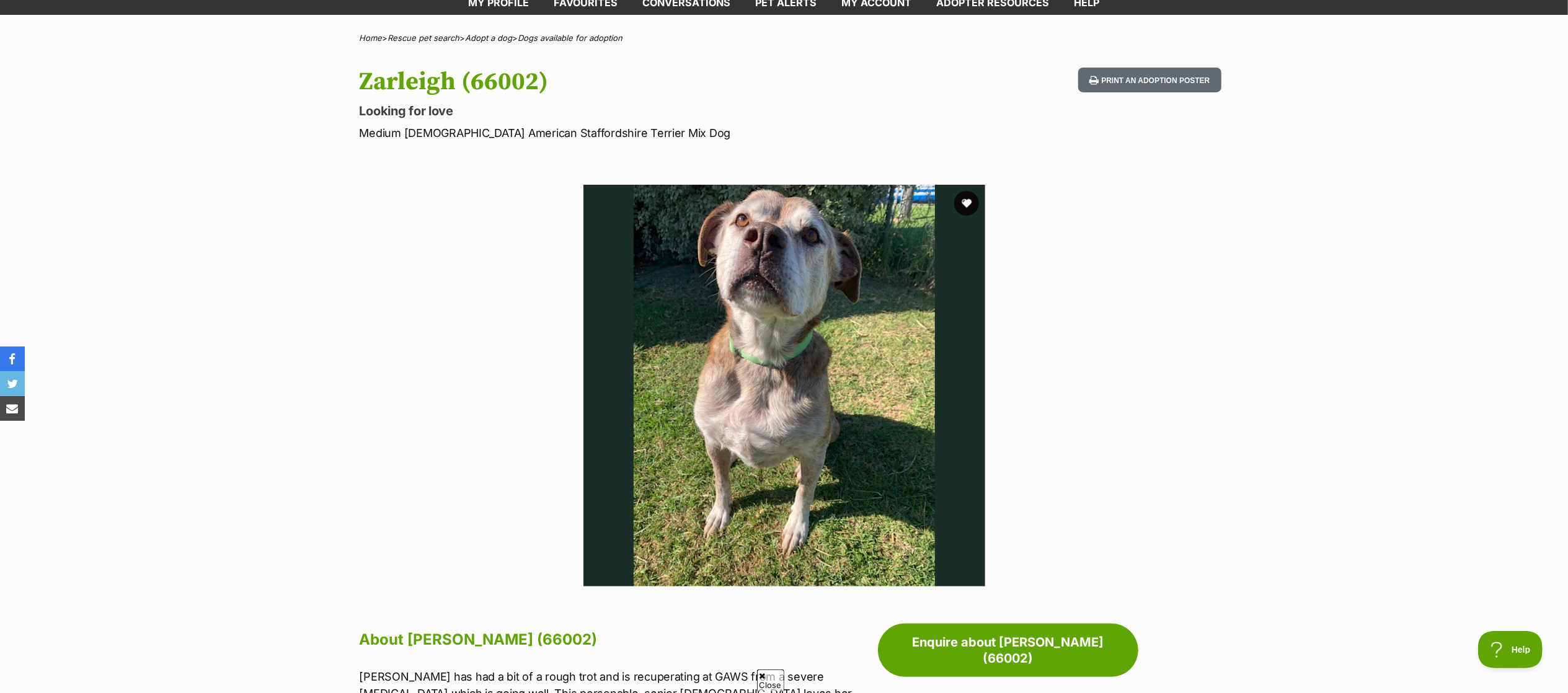
scroll to position [67, 0]
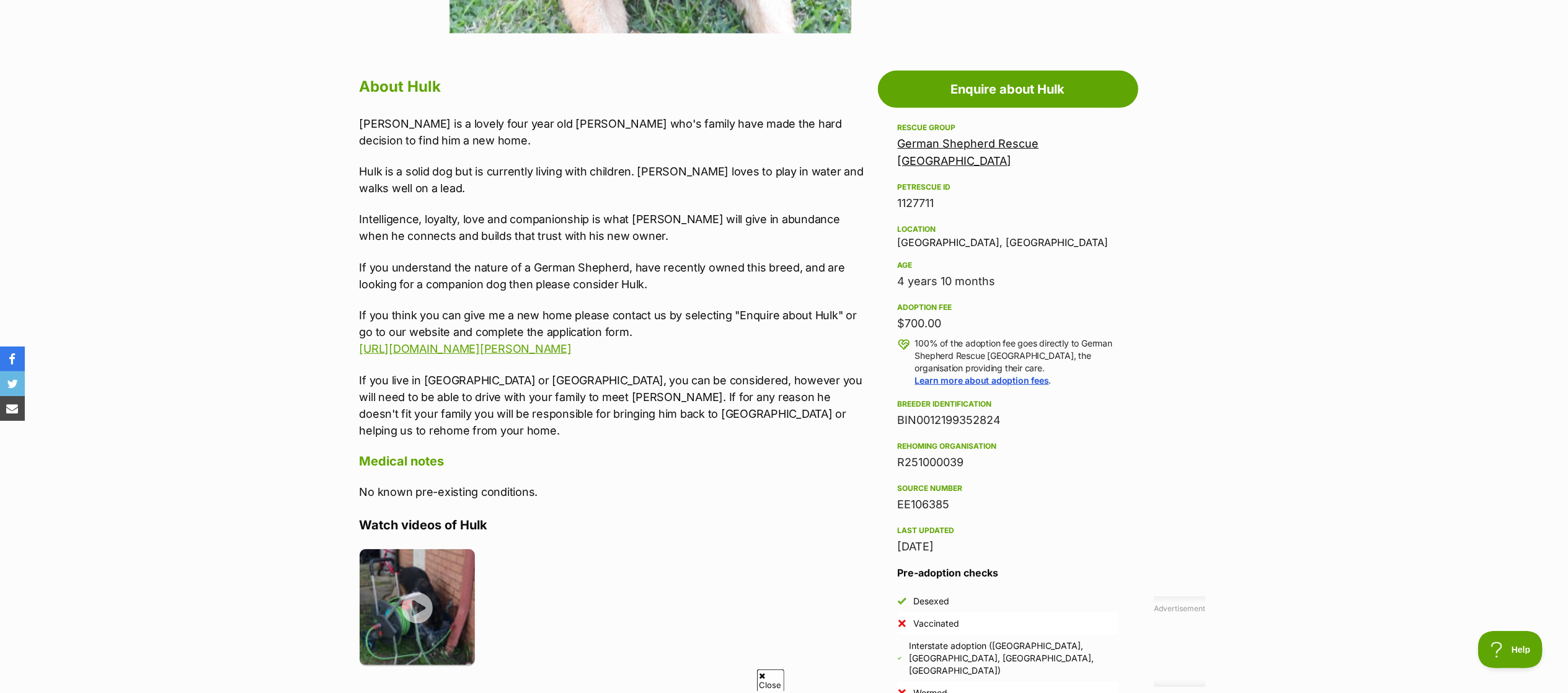
scroll to position [629, 0]
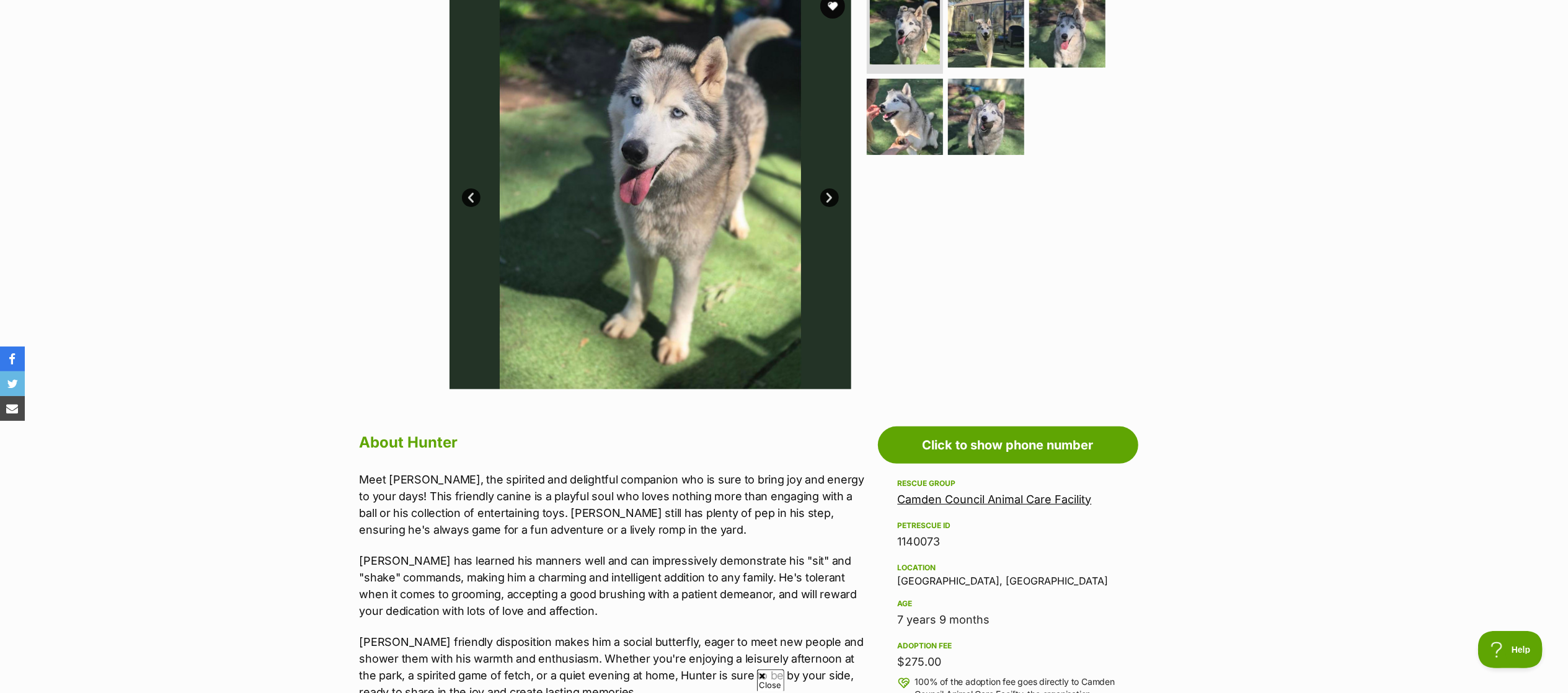
scroll to position [269, 0]
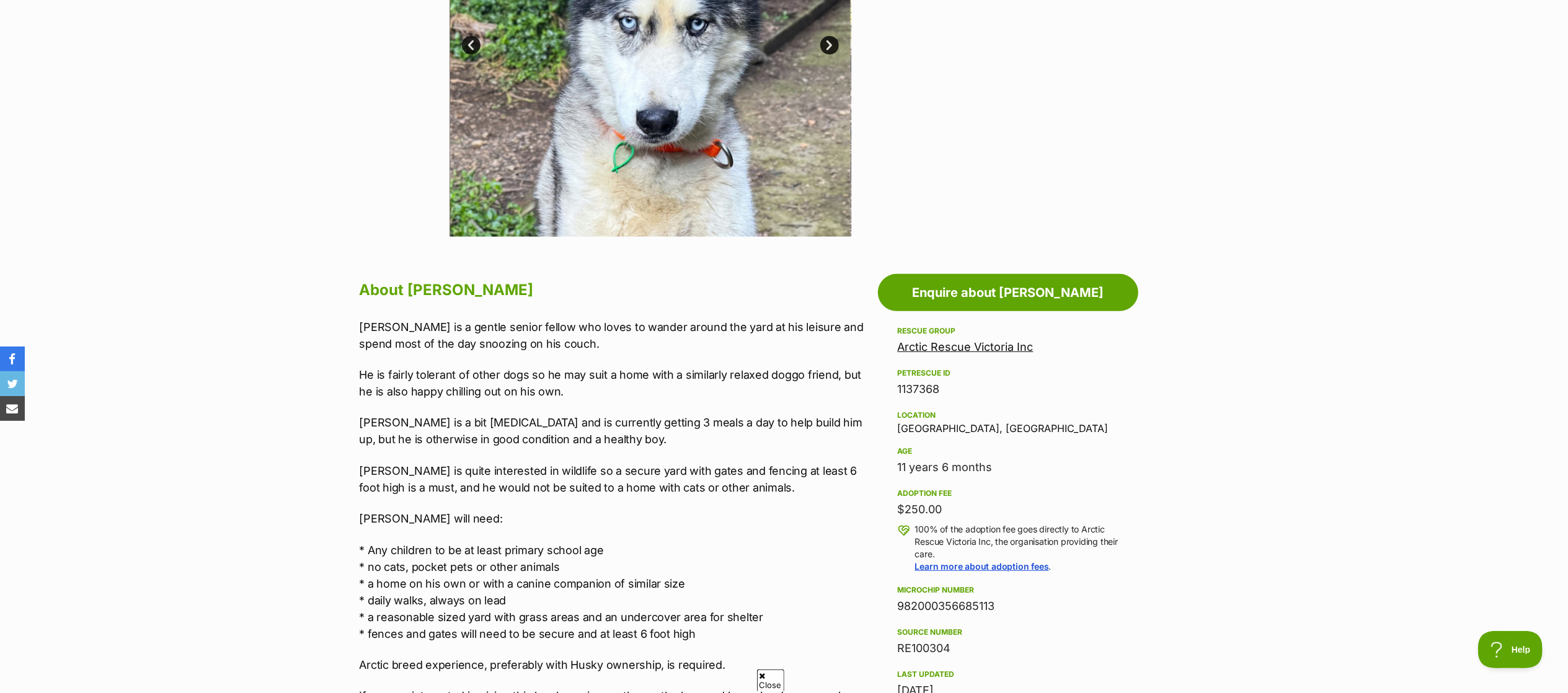
scroll to position [424, 0]
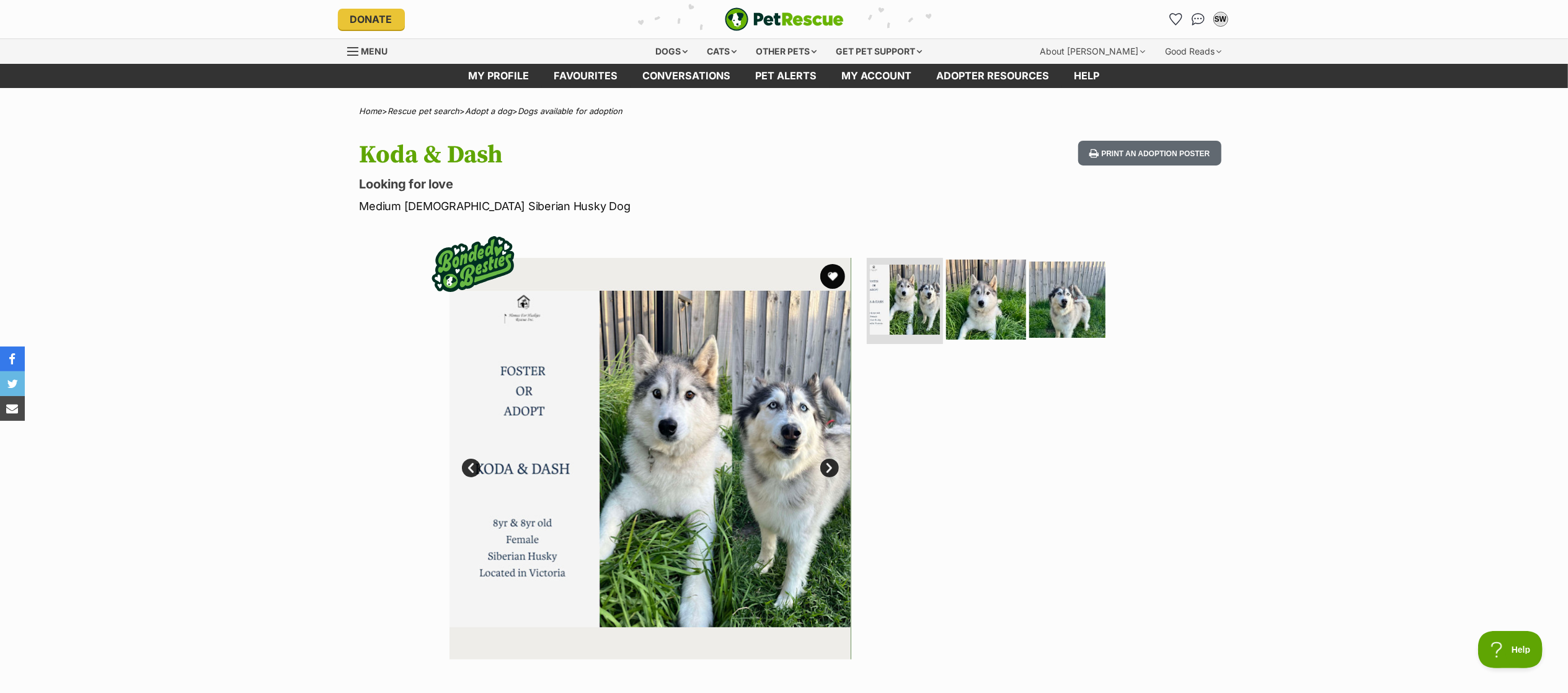
click at [1015, 323] on img at bounding box center [986, 299] width 80 height 80
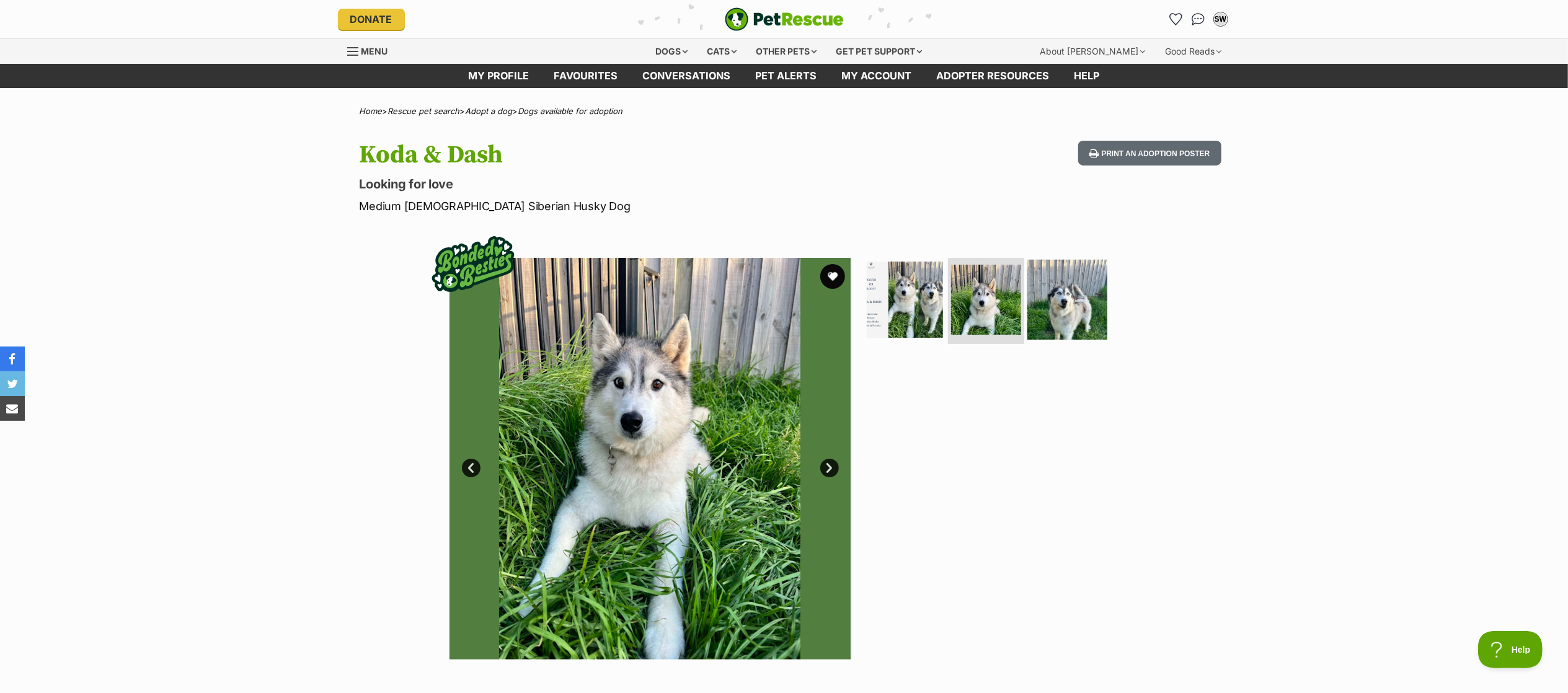
click at [1098, 313] on img at bounding box center [1067, 299] width 80 height 80
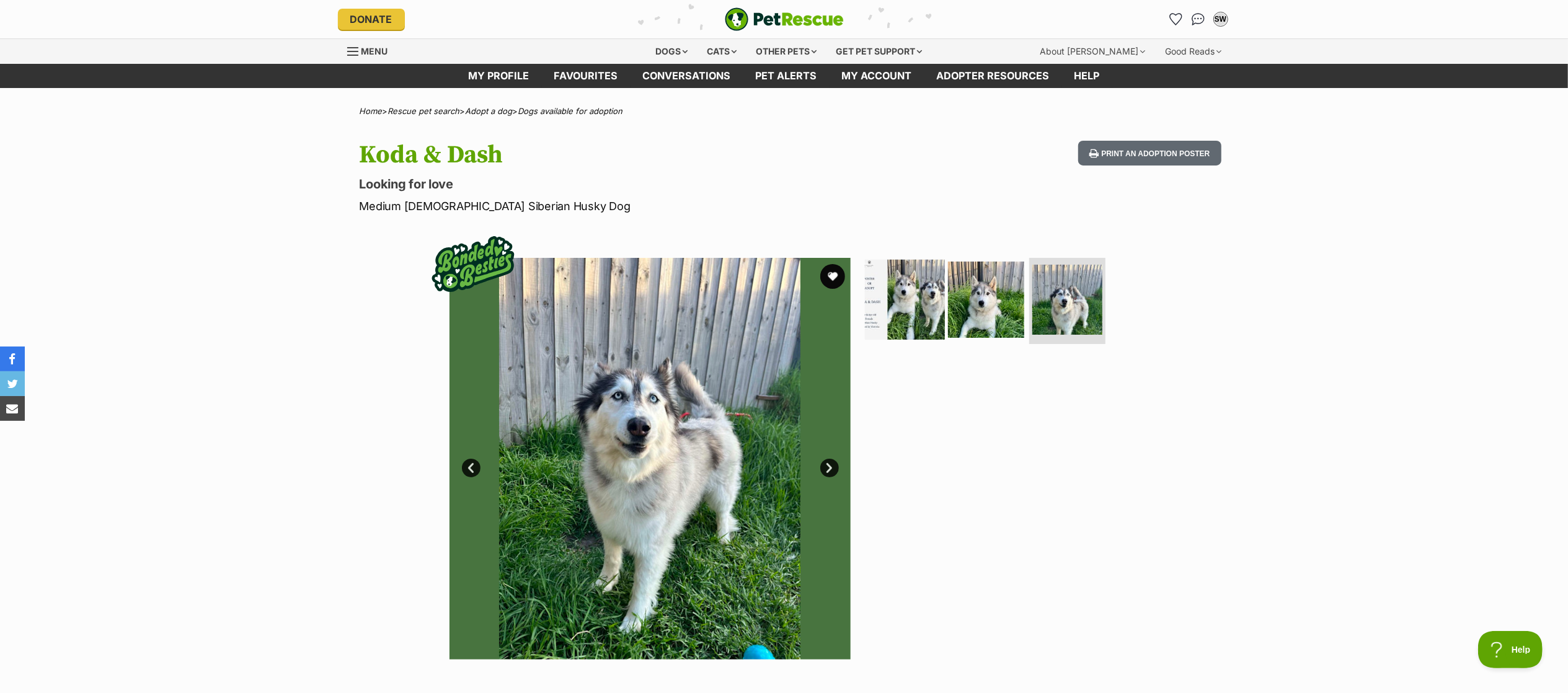
click at [903, 282] on img at bounding box center [905, 299] width 80 height 80
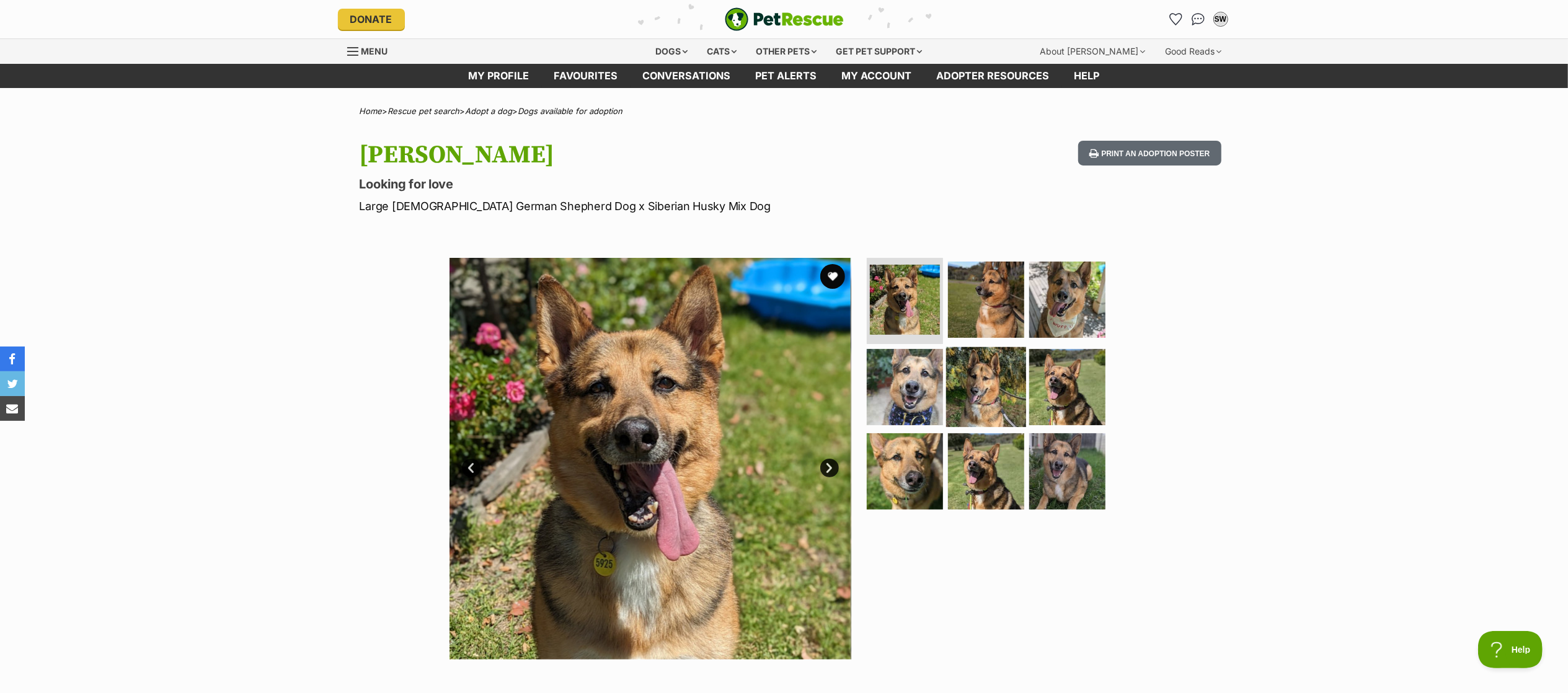
click at [976, 375] on img at bounding box center [986, 387] width 80 height 80
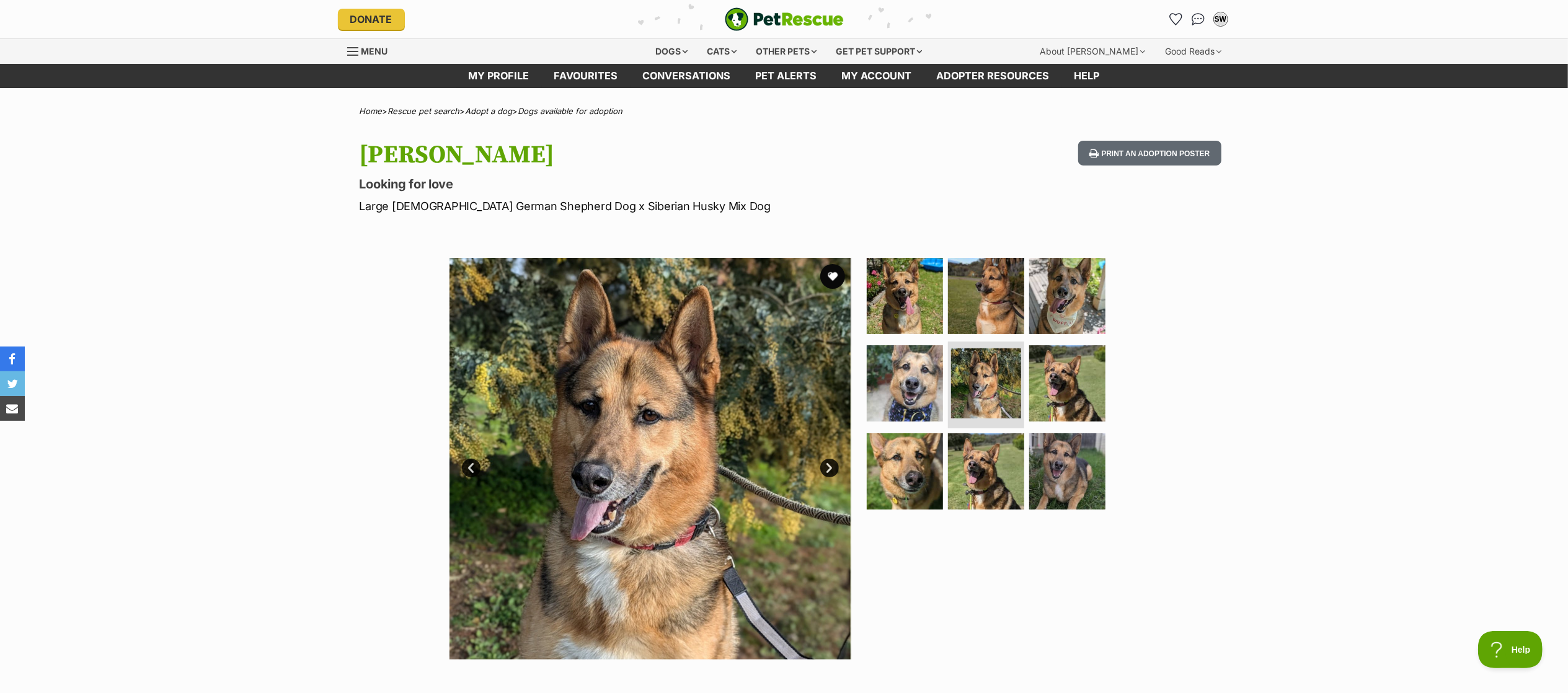
scroll to position [2, 0]
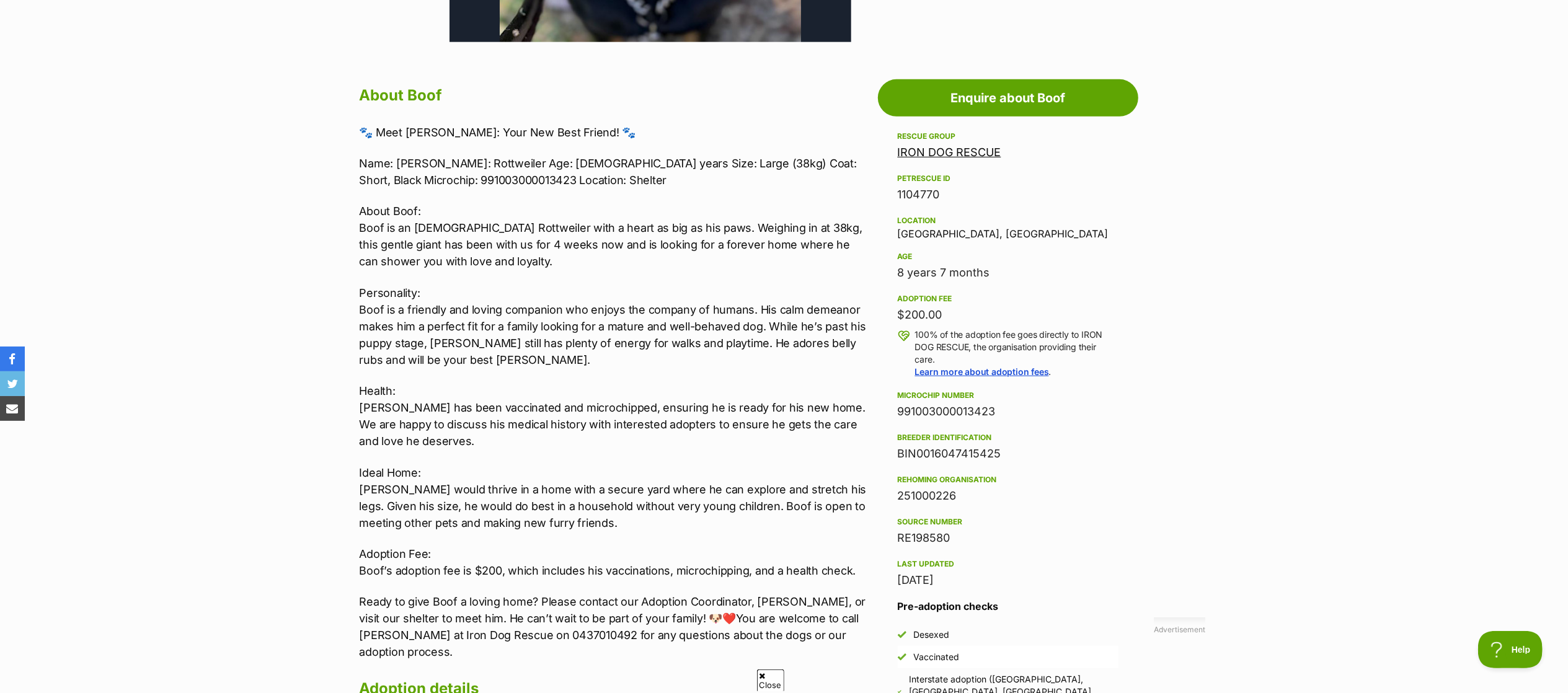
scroll to position [615, 0]
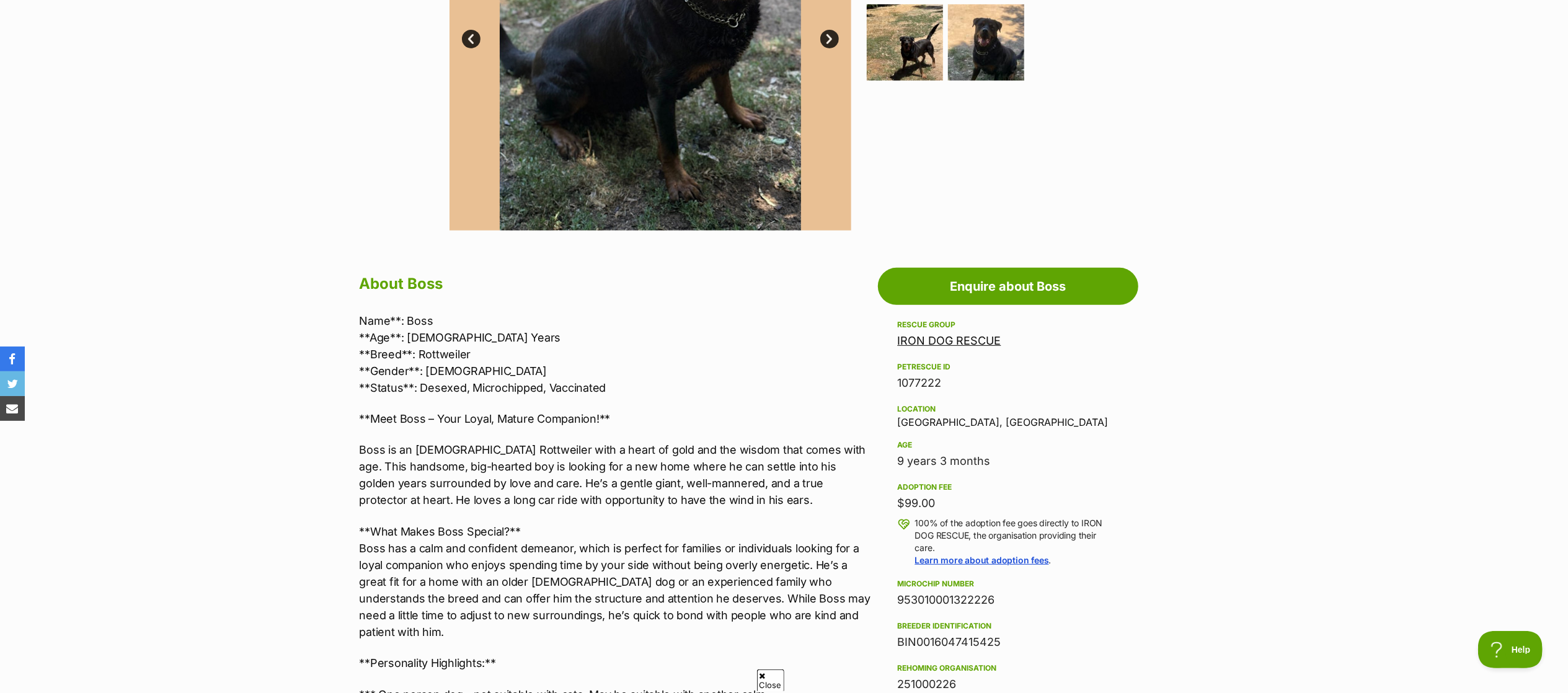
scroll to position [431, 0]
